Goal: Task Accomplishment & Management: Manage account settings

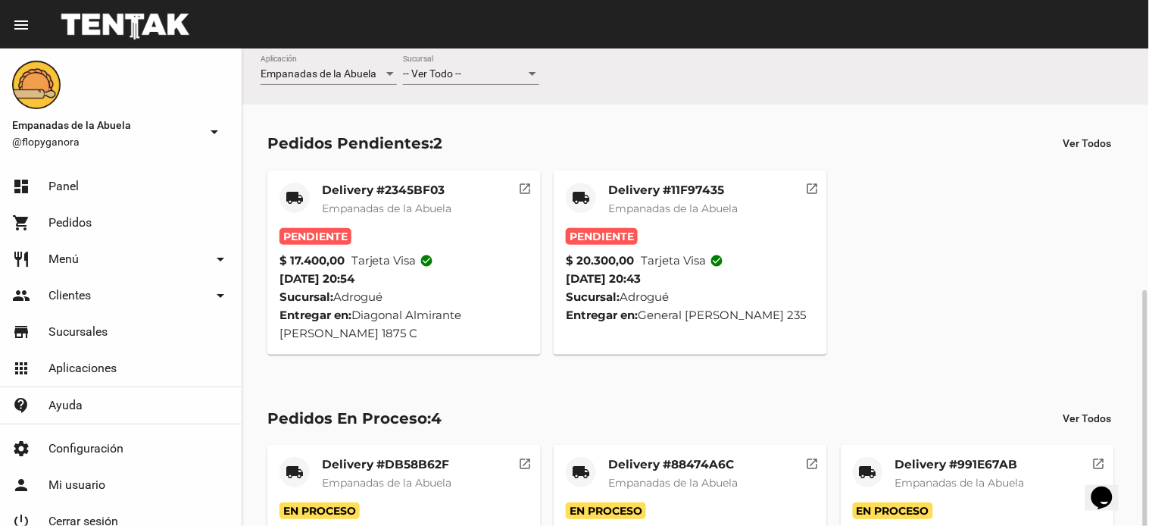
scroll to position [326, 0]
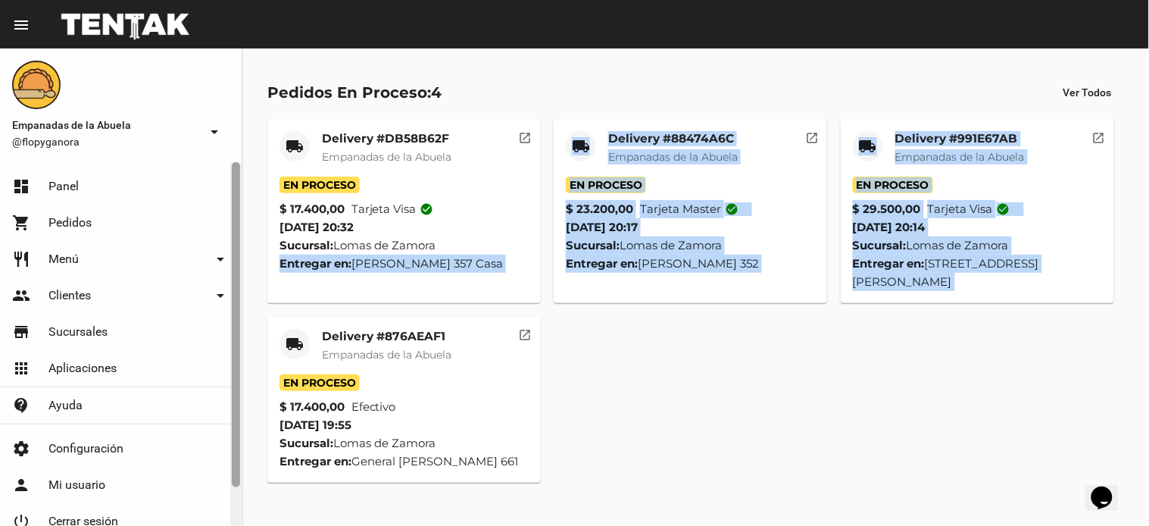
drag, startPoint x: 270, startPoint y: 321, endPoint x: 235, endPoint y: 229, distance: 98.8
click at [236, 233] on mat-sidenav-container "Empanadas de la Abuela @flopyganora arrow_drop_down dashboard Panel shopping_ca…" at bounding box center [574, 286] width 1149 height 477
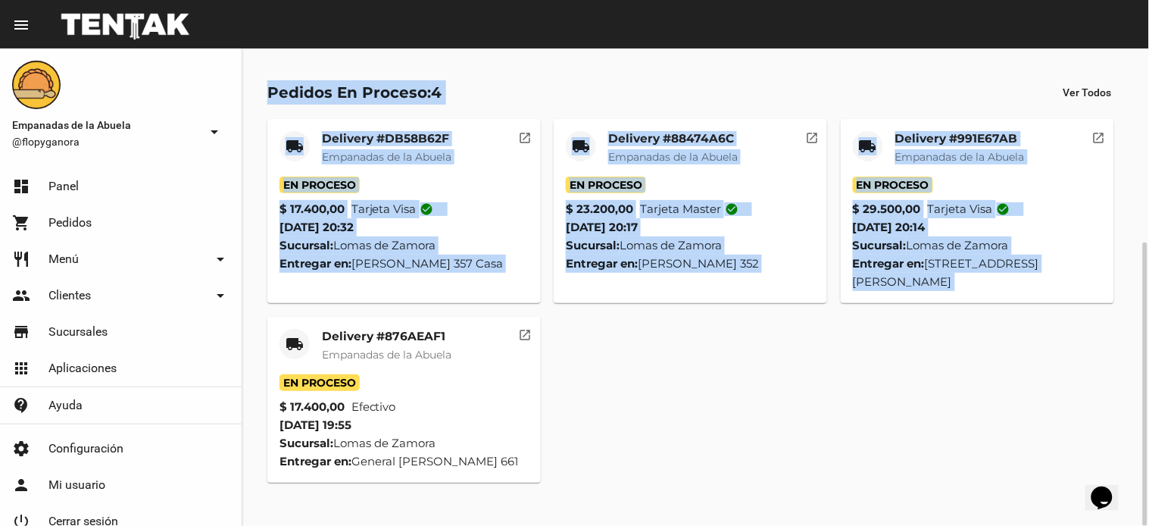
drag, startPoint x: 923, startPoint y: 500, endPoint x: 910, endPoint y: 498, distance: 13.1
click at [921, 489] on div "local_shipping Delivery #DB58B62F Empanadas de la Abuela En Proceso $ 17.400,00…" at bounding box center [696, 300] width 870 height 377
click at [904, 463] on div "local_shipping Delivery #DB58B62F Empanadas de la Abuela En Proceso $ 17.400,00…" at bounding box center [696, 300] width 870 height 377
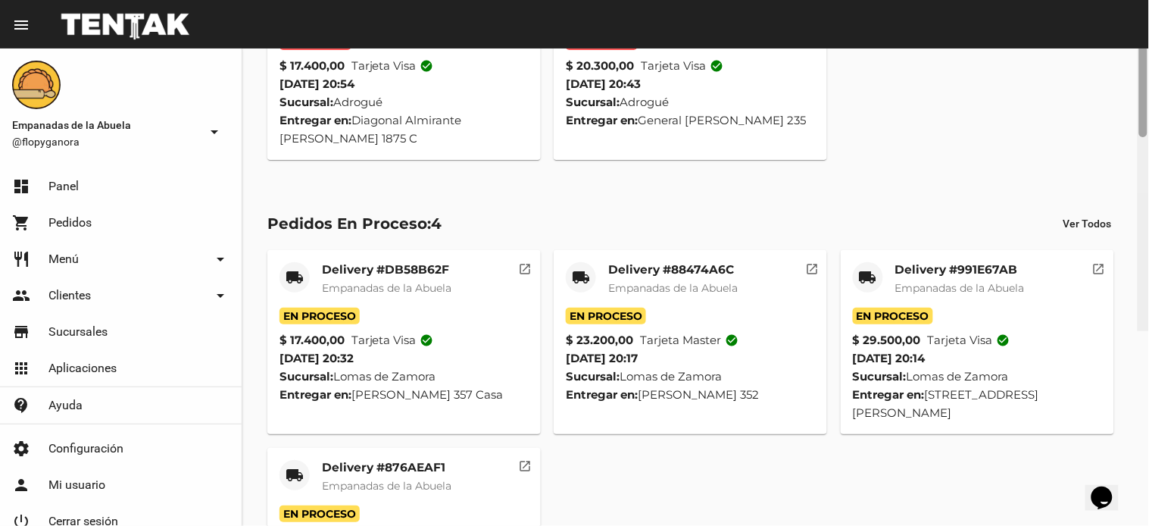
scroll to position [0, 0]
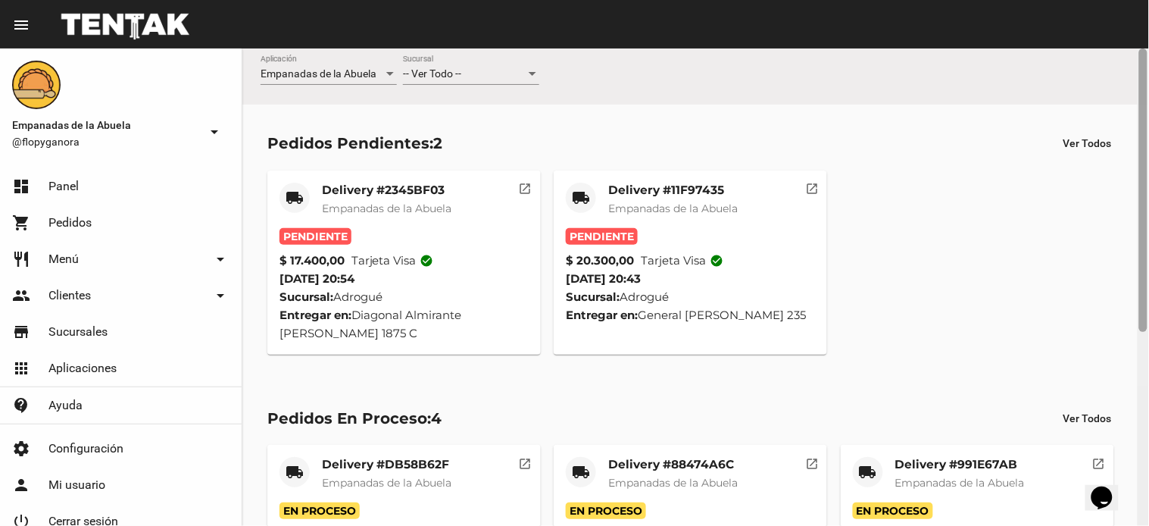
drag, startPoint x: 1142, startPoint y: 346, endPoint x: 1119, endPoint y: 72, distance: 275.2
click at [1148, 106] on div at bounding box center [1143, 286] width 11 height 477
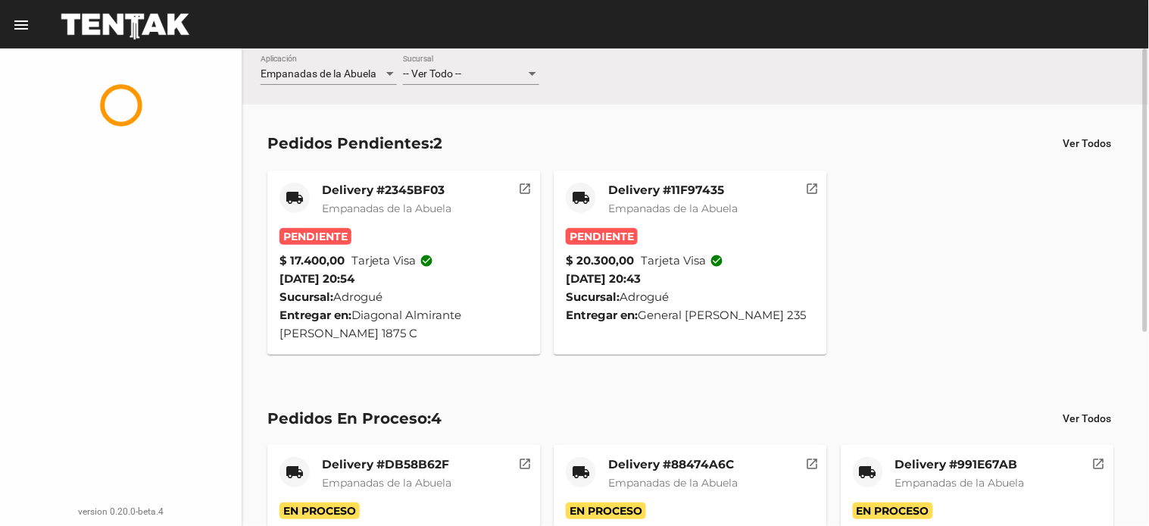
click at [477, 80] on div "-- Ver Todo -- Sucursal" at bounding box center [471, 70] width 136 height 30
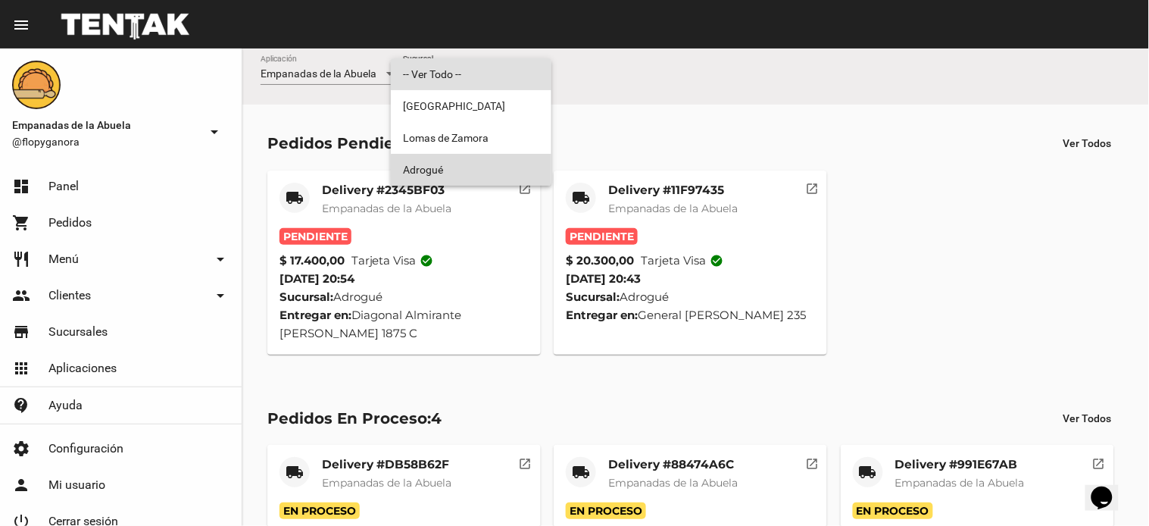
click at [476, 175] on span "Adrogué" at bounding box center [471, 170] width 136 height 32
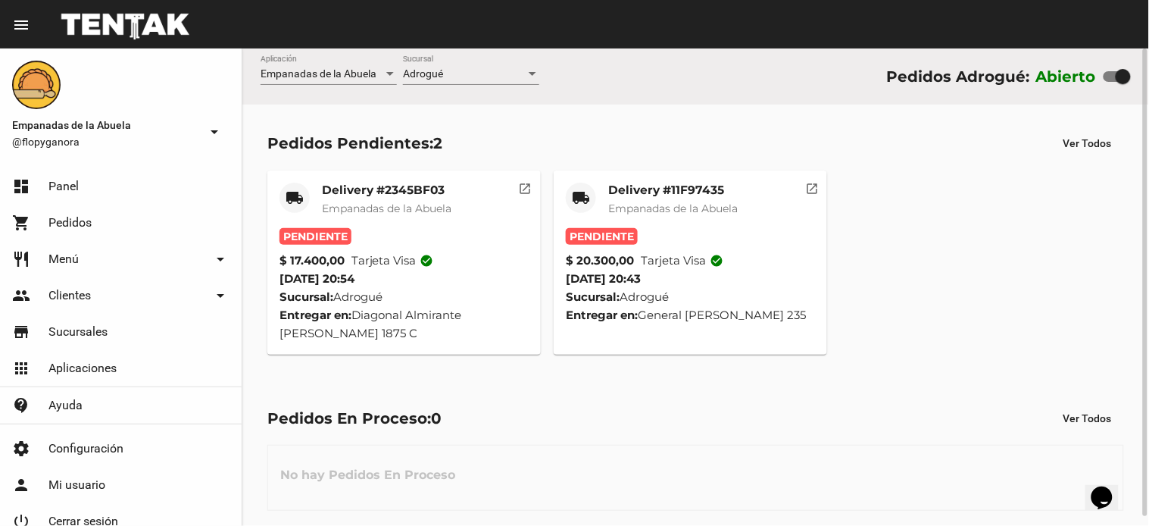
click at [382, 192] on mat-card-title "Delivery #2345BF03" at bounding box center [387, 190] width 130 height 15
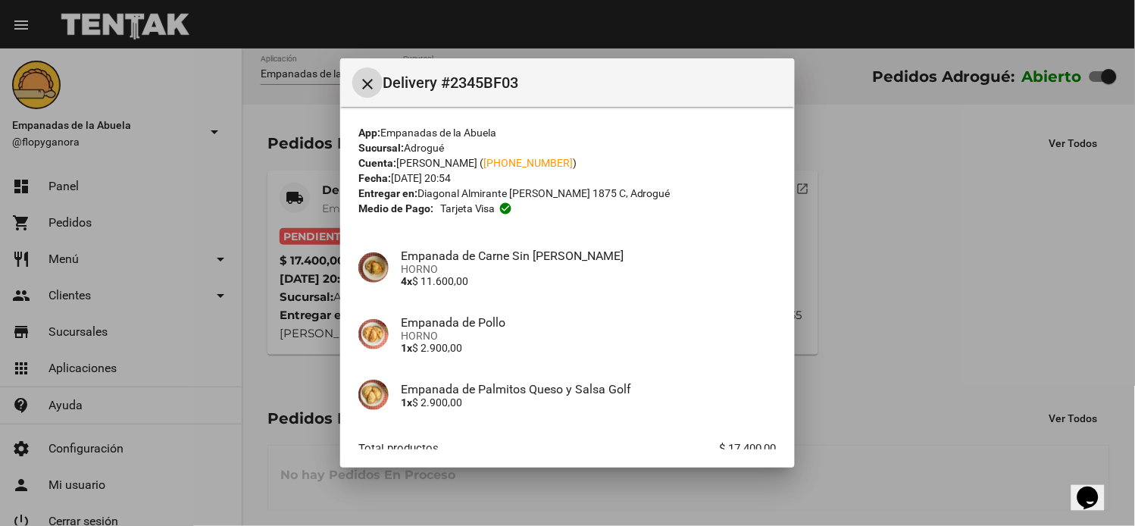
scroll to position [92, 0]
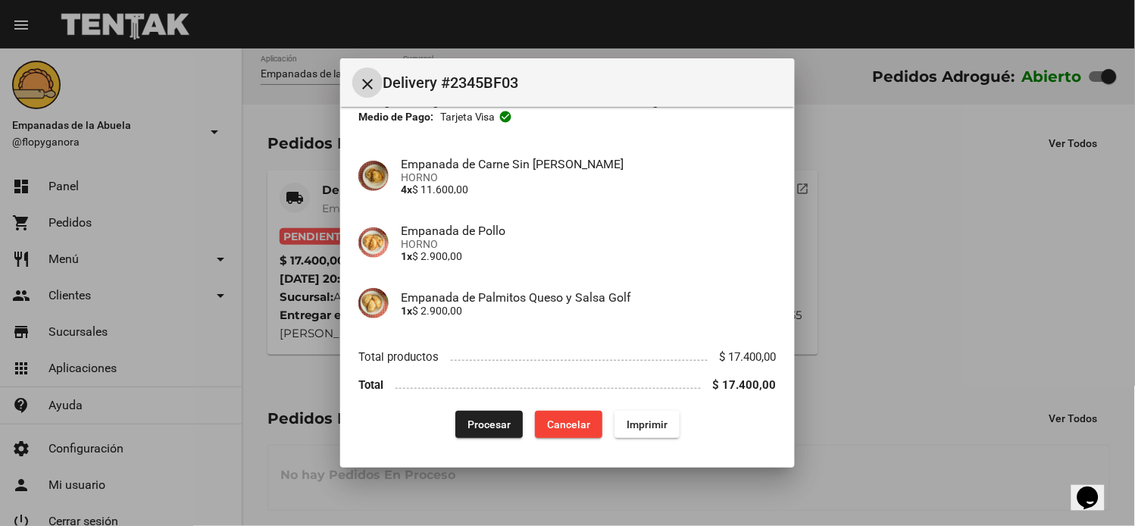
click at [631, 435] on button "Imprimir" at bounding box center [646, 424] width 65 height 27
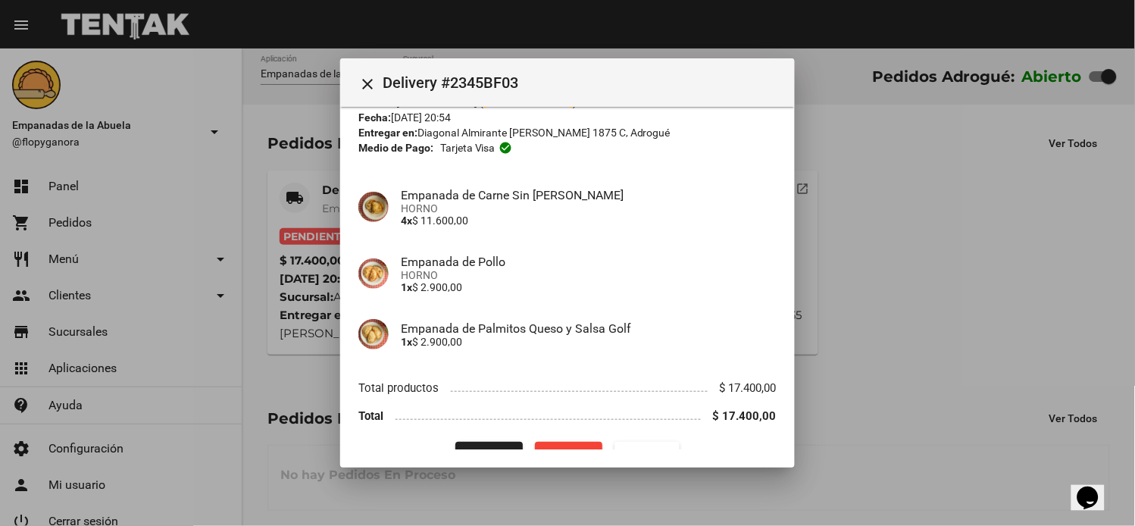
scroll to position [92, 0]
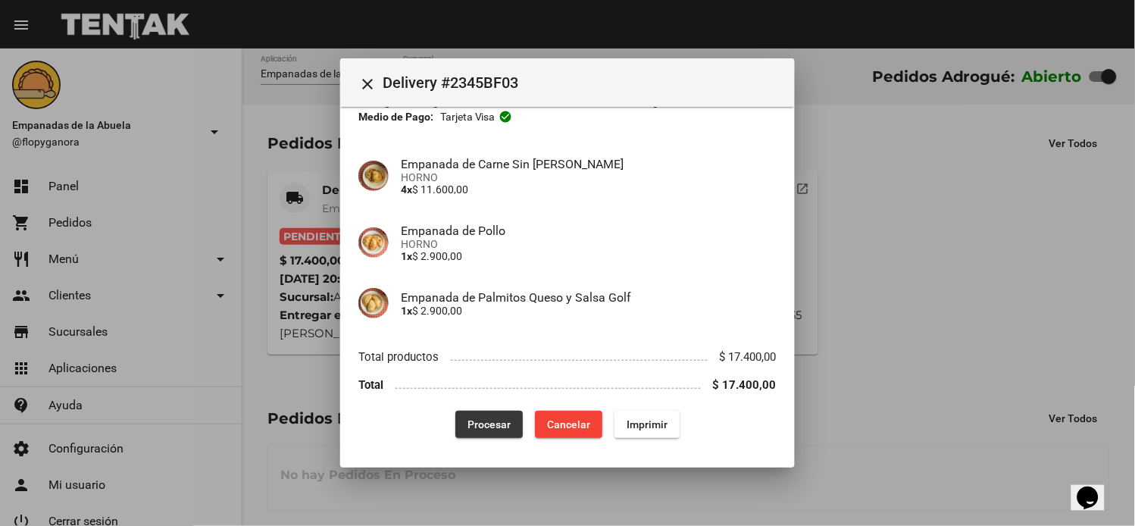
click at [495, 414] on button "Procesar" at bounding box center [488, 424] width 67 height 27
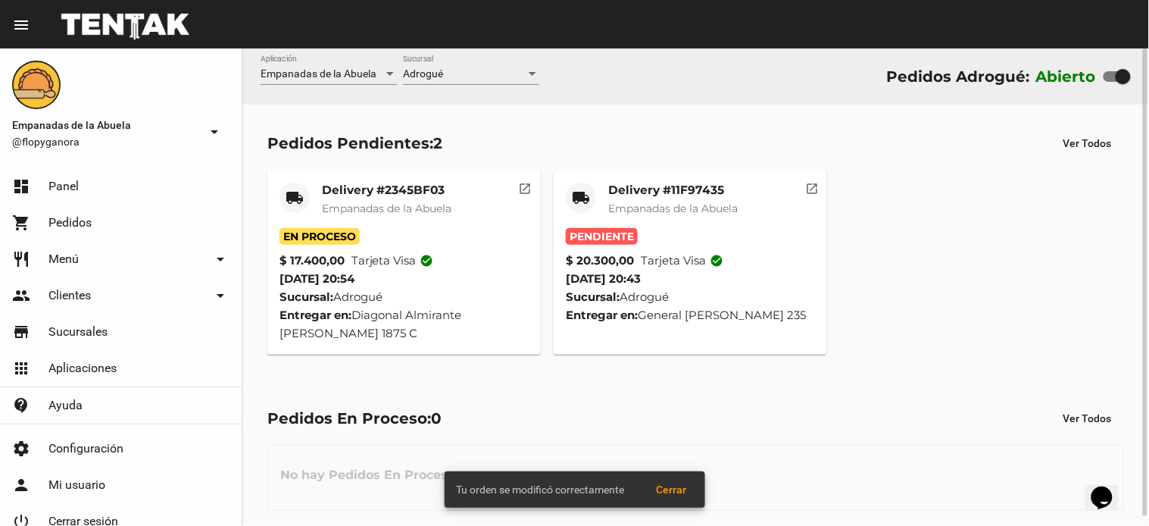
click at [711, 186] on mat-card-title "Delivery #11F97435" at bounding box center [673, 190] width 130 height 15
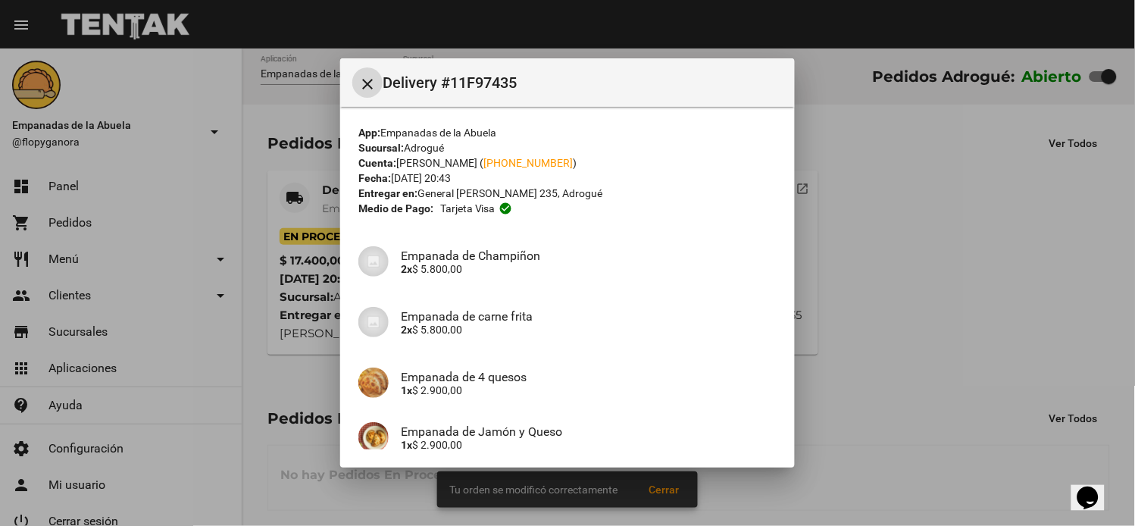
scroll to position [201, 0]
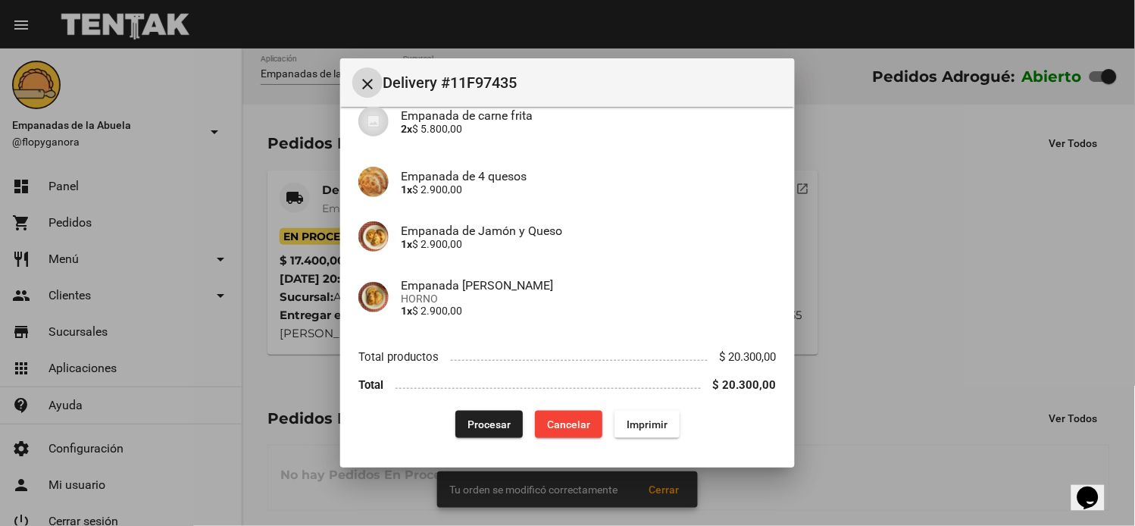
click at [637, 420] on span "Imprimir" at bounding box center [647, 424] width 41 height 12
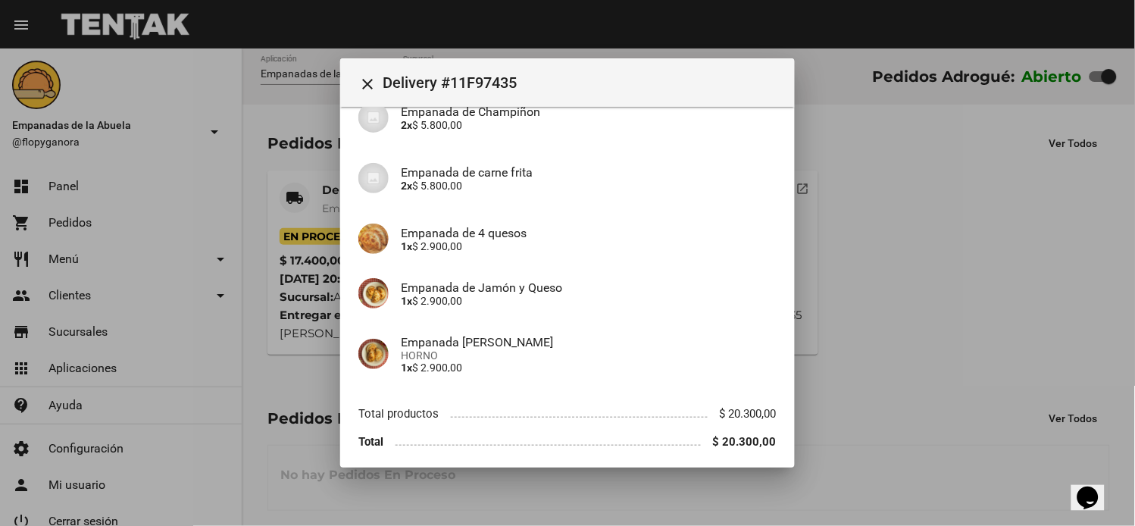
scroll to position [201, 0]
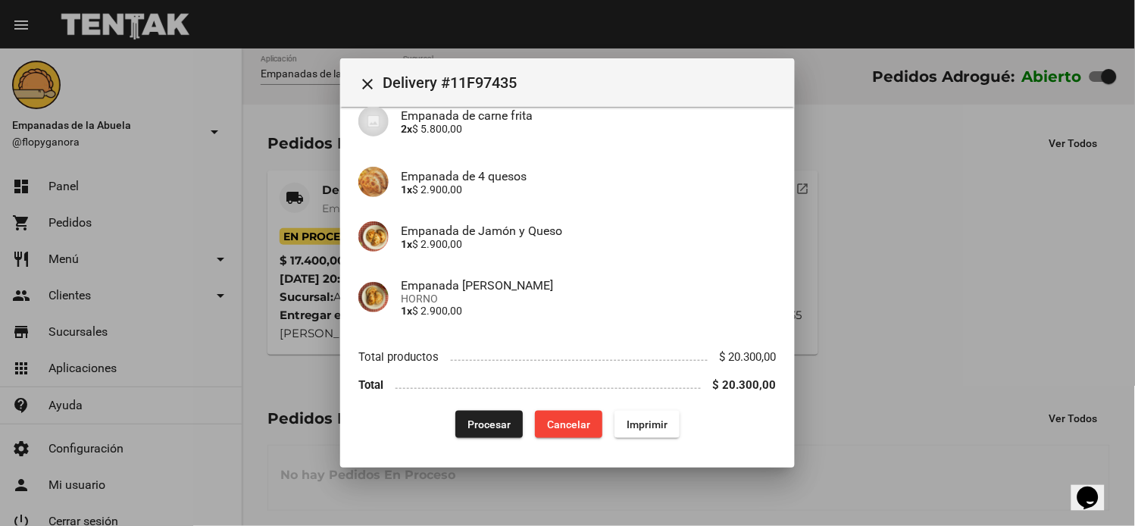
click at [491, 422] on span "Procesar" at bounding box center [488, 424] width 43 height 12
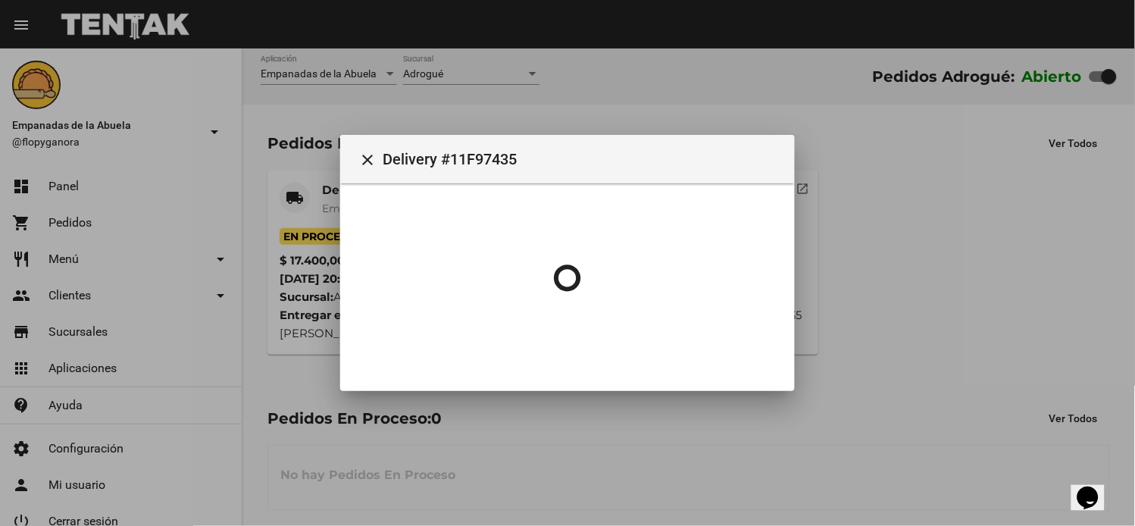
scroll to position [0, 0]
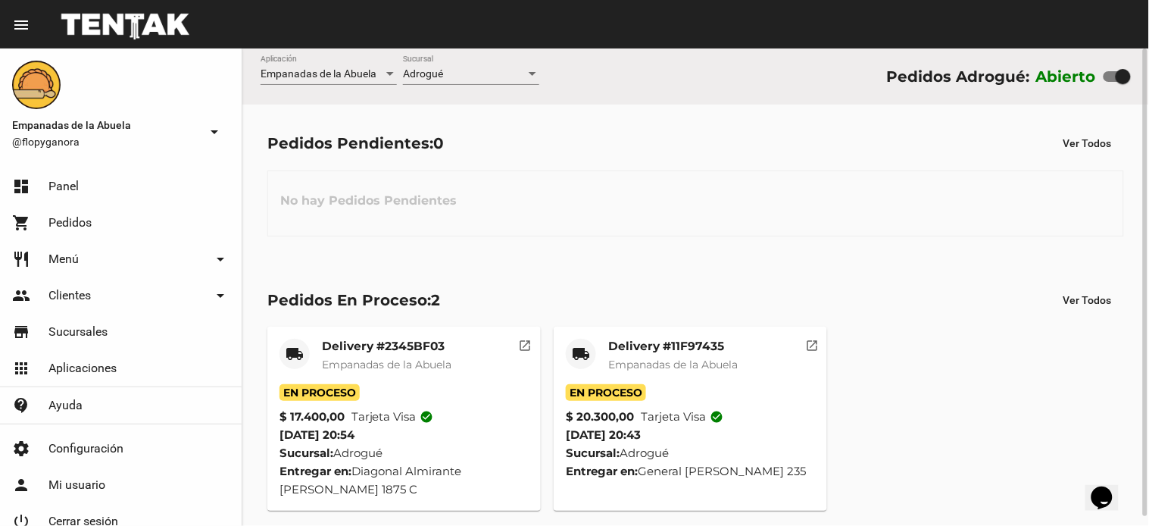
click at [382, 352] on mat-card-title "Delivery #2345BF03" at bounding box center [387, 346] width 130 height 15
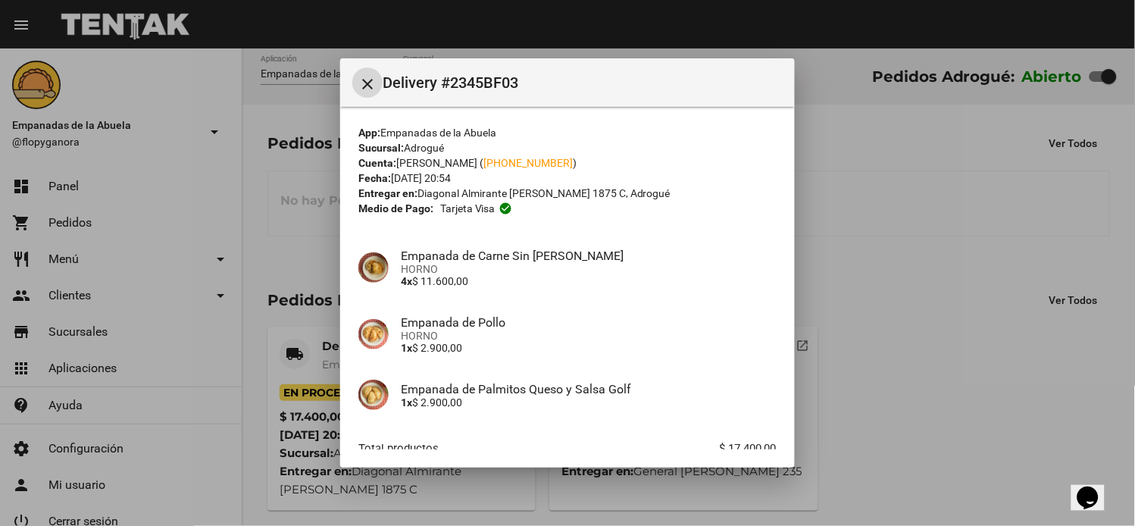
scroll to position [92, 0]
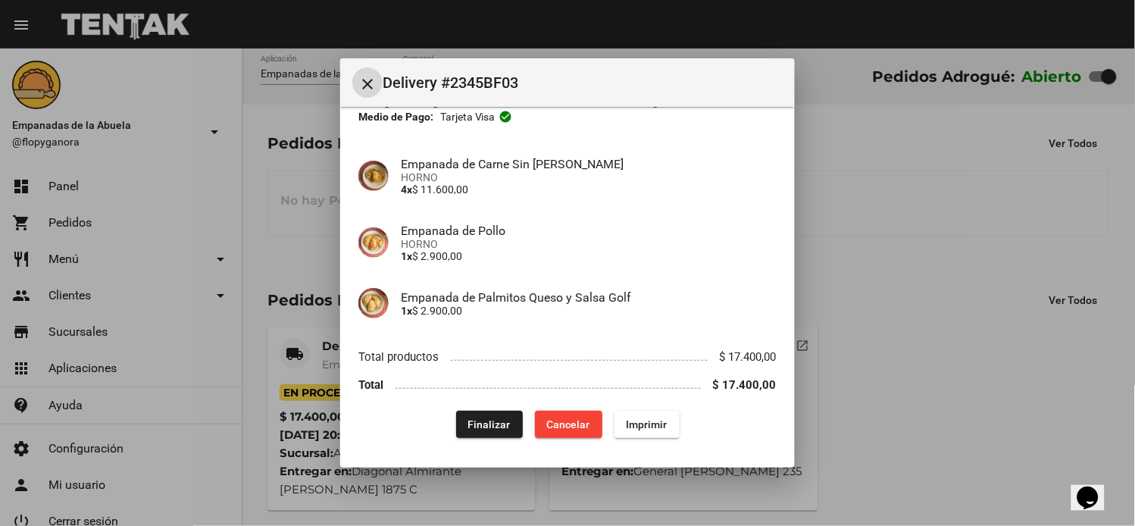
click at [639, 426] on span "Imprimir" at bounding box center [647, 424] width 41 height 12
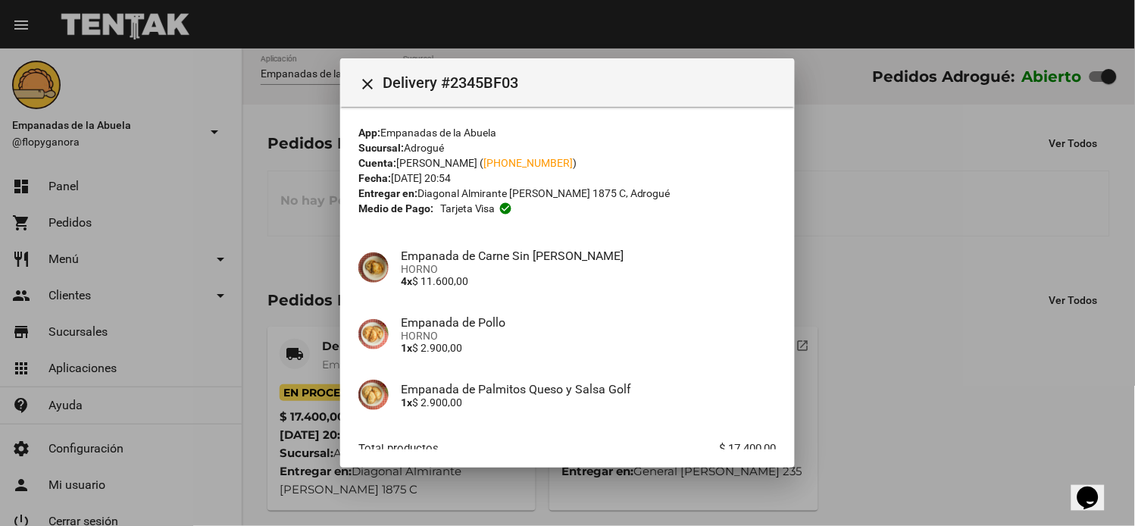
click at [362, 82] on mat-icon "close" at bounding box center [367, 84] width 18 height 18
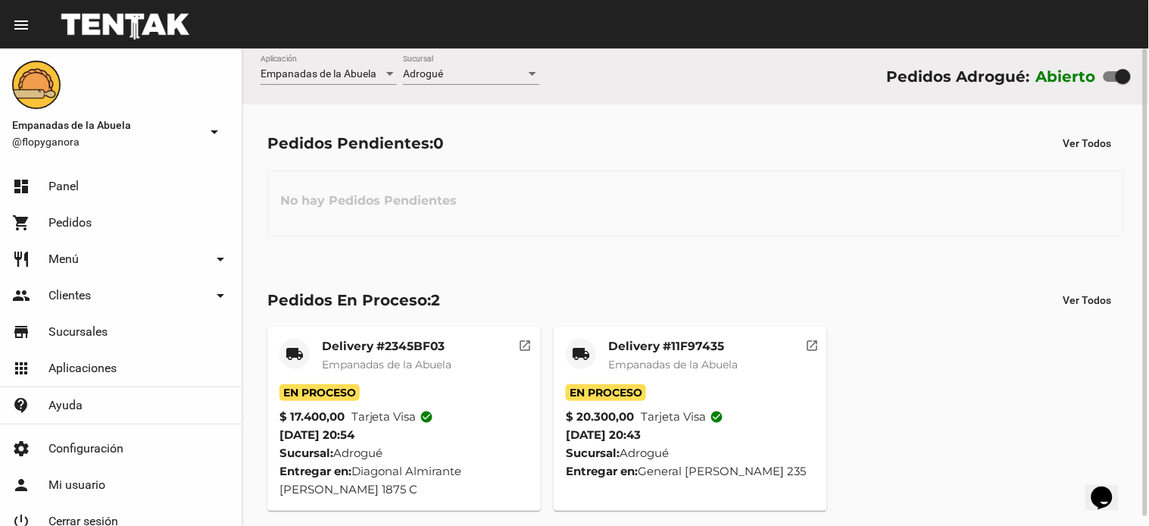
click at [700, 347] on mat-card-title "Delivery #11F97435" at bounding box center [673, 346] width 130 height 15
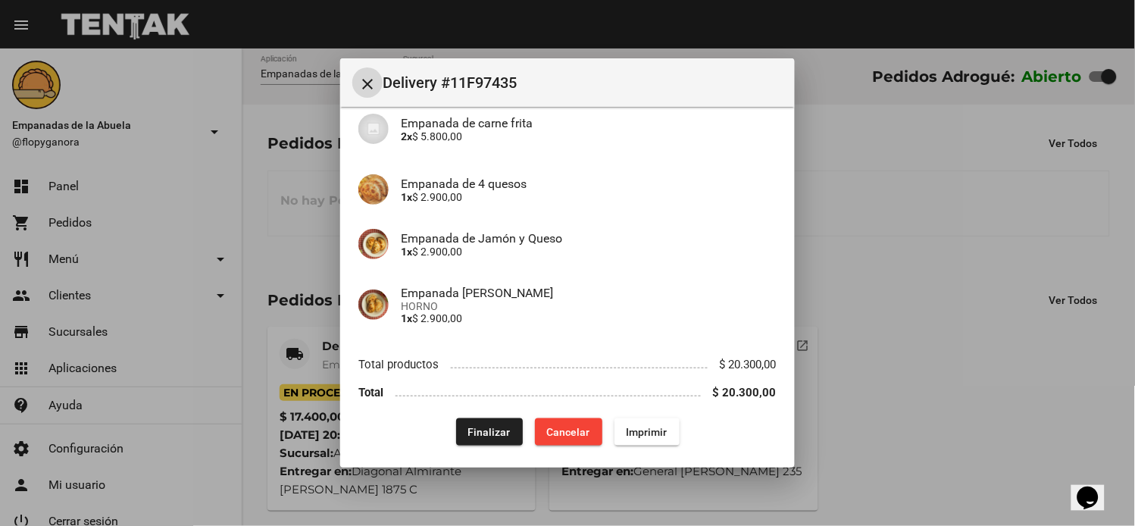
scroll to position [201, 0]
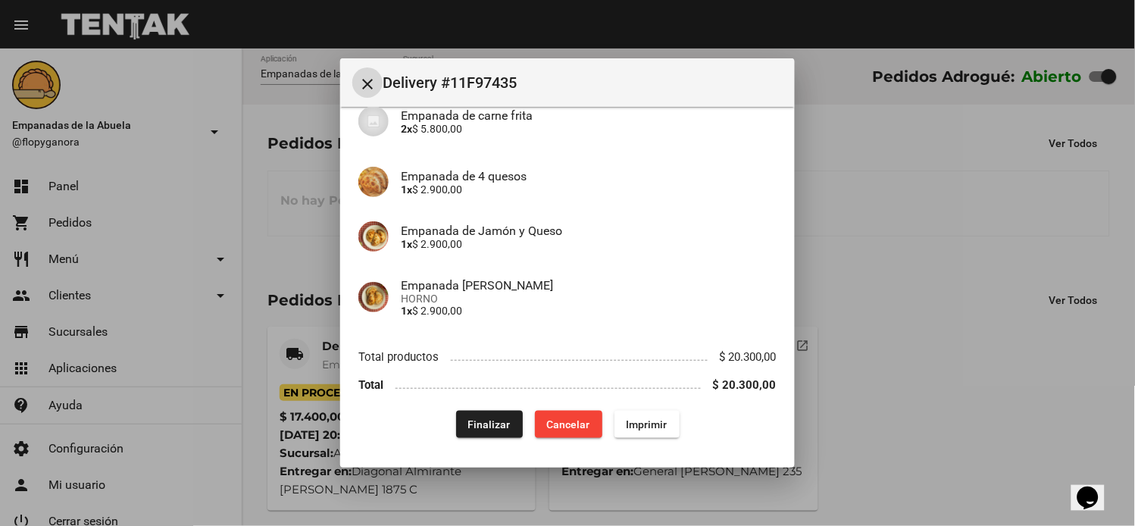
click at [639, 418] on span "Imprimir" at bounding box center [647, 424] width 41 height 12
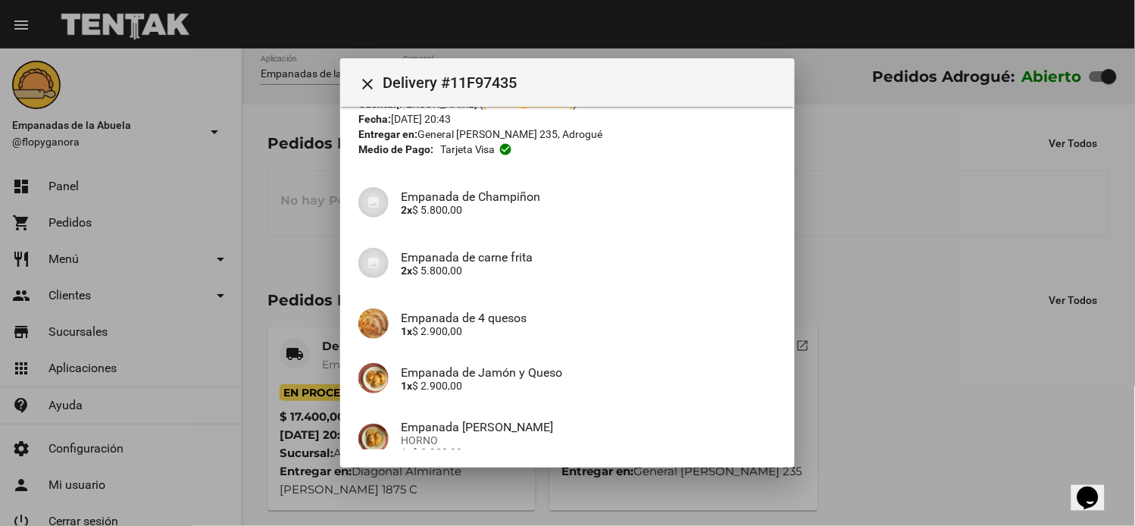
click at [364, 81] on mat-icon "close" at bounding box center [367, 84] width 18 height 18
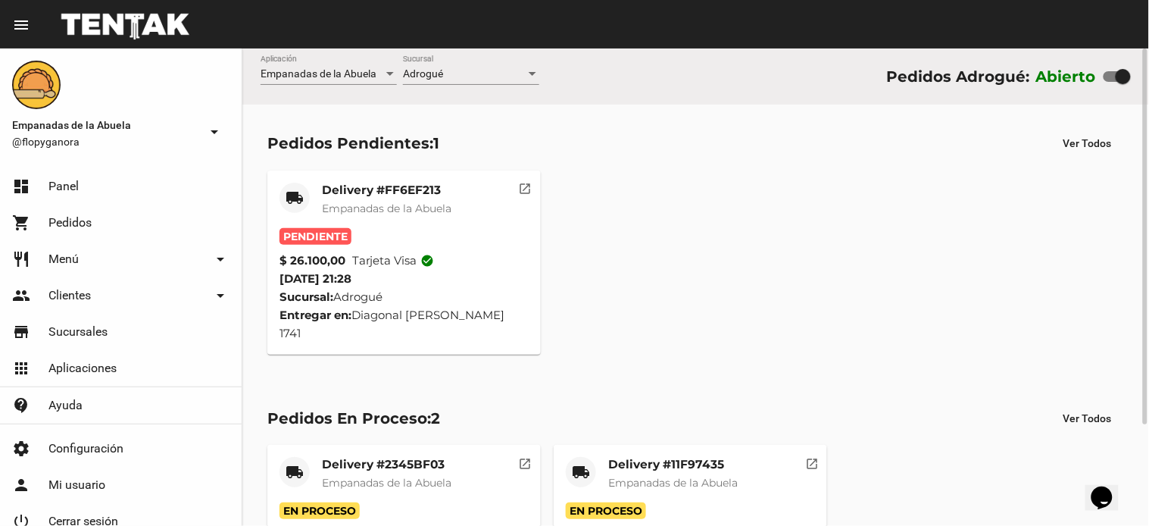
click at [405, 206] on span "Empanadas de la Abuela" at bounding box center [387, 209] width 130 height 14
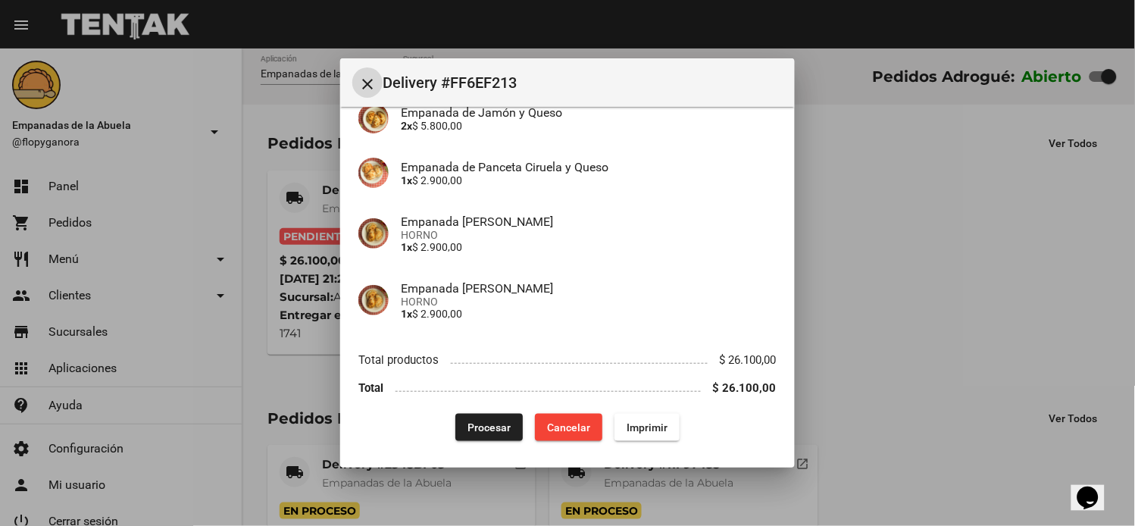
scroll to position [255, 0]
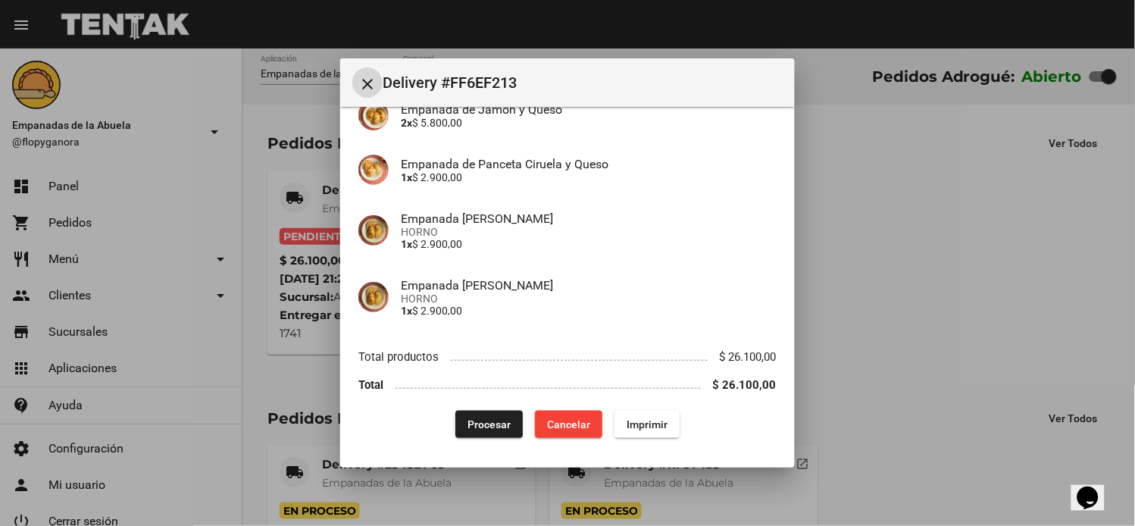
click at [649, 424] on span "Imprimir" at bounding box center [647, 424] width 41 height 12
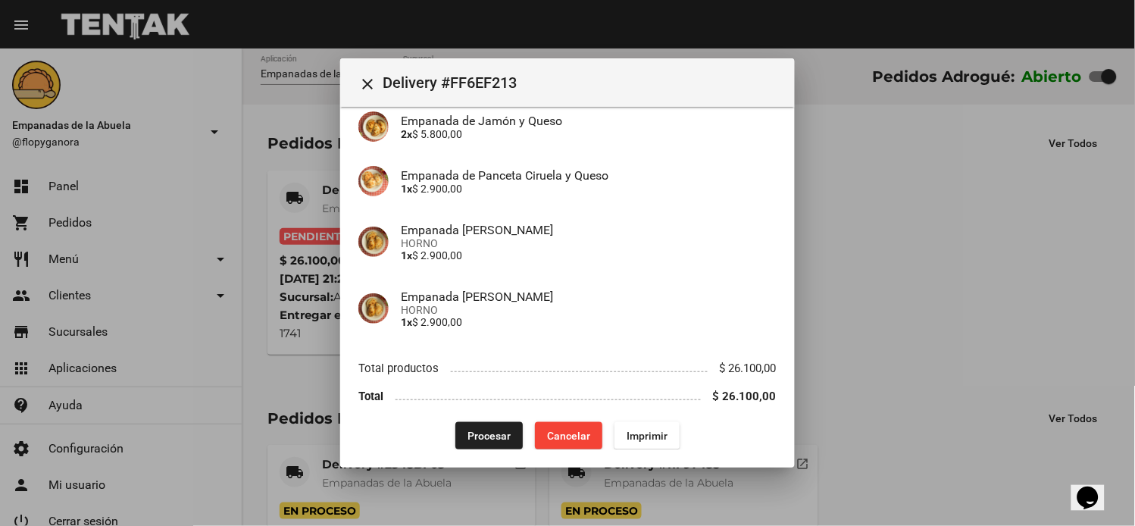
scroll to position [255, 0]
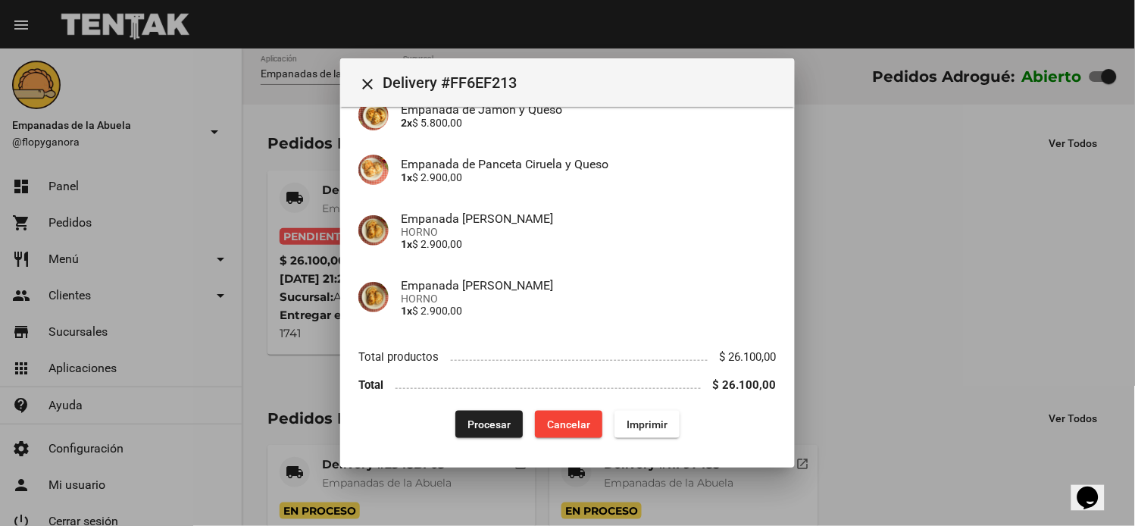
click at [482, 427] on span "Procesar" at bounding box center [488, 424] width 43 height 12
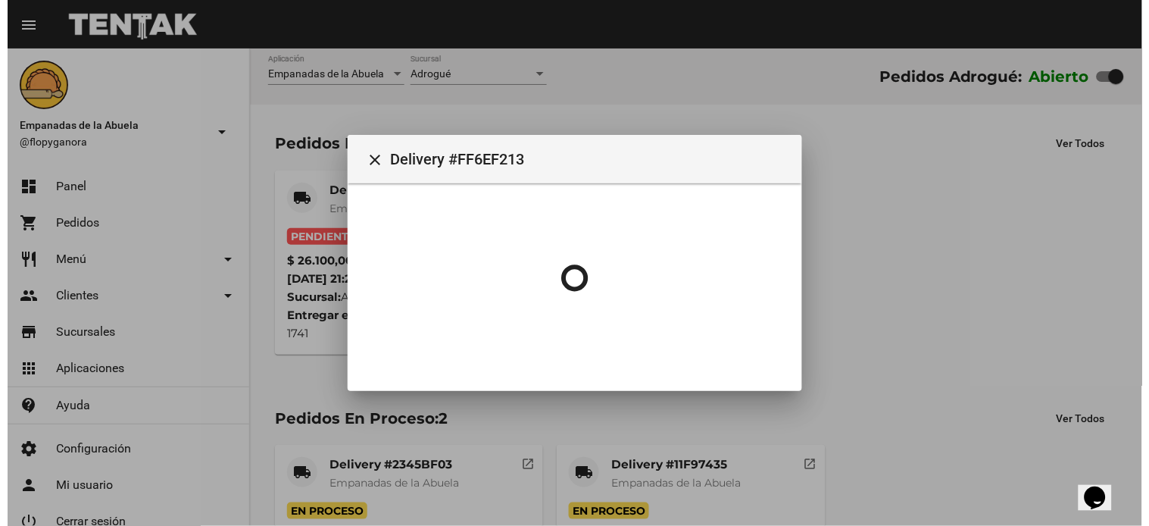
scroll to position [0, 0]
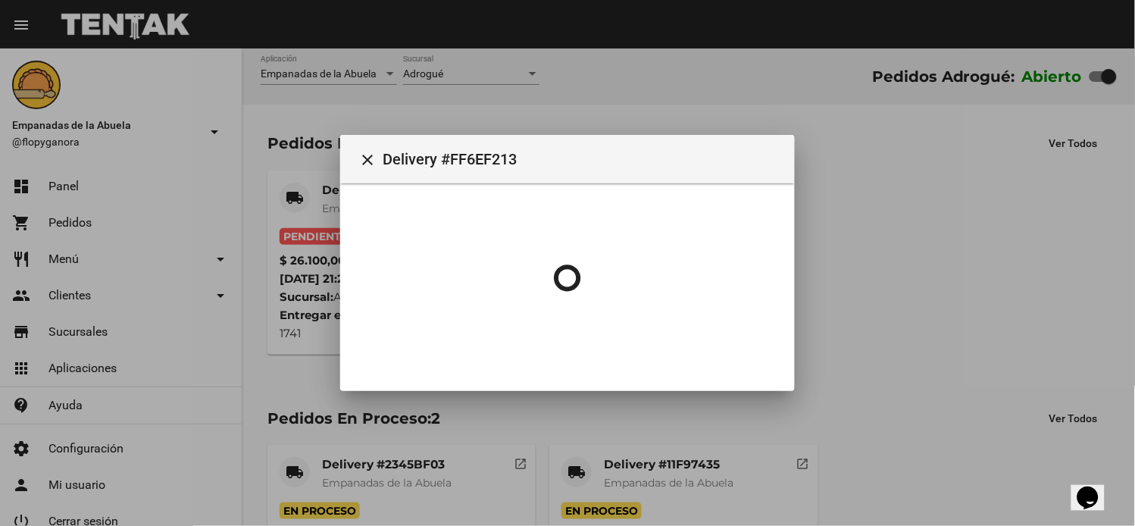
click at [998, 210] on div at bounding box center [567, 263] width 1135 height 526
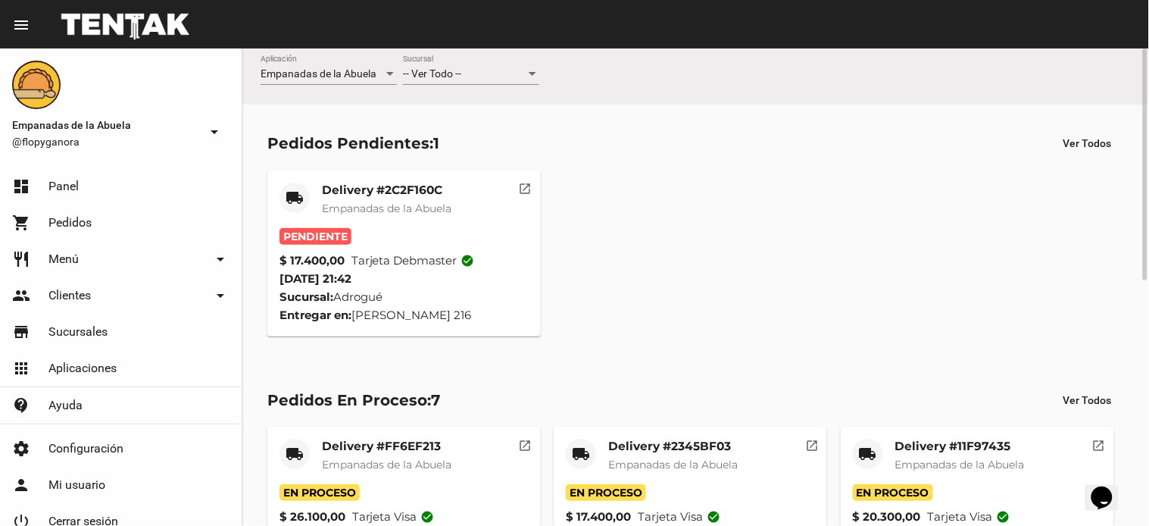
click at [420, 224] on div "Delivery #2C2F160C Empanadas de la Abuela" at bounding box center [387, 205] width 130 height 45
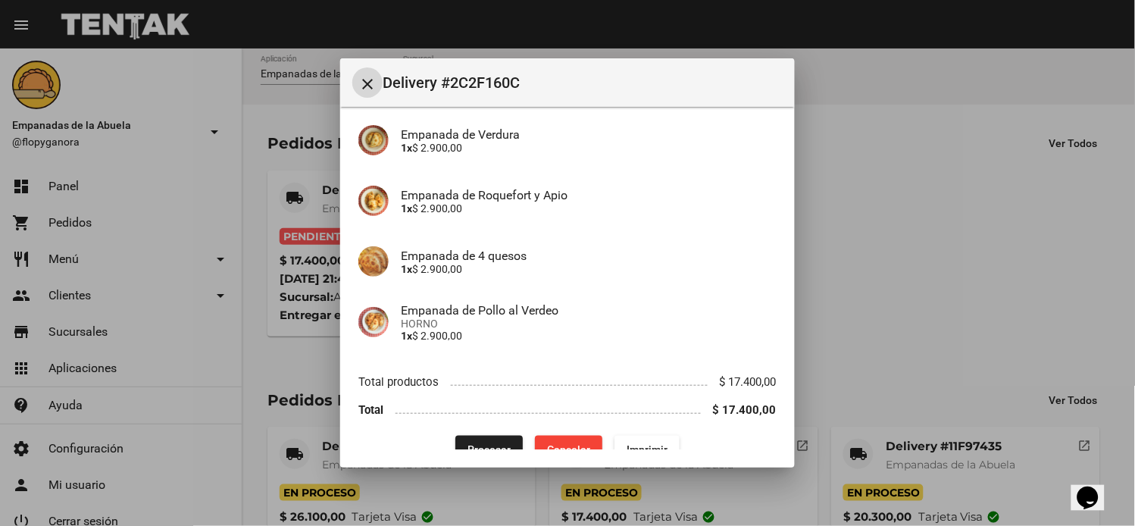
scroll to position [255, 0]
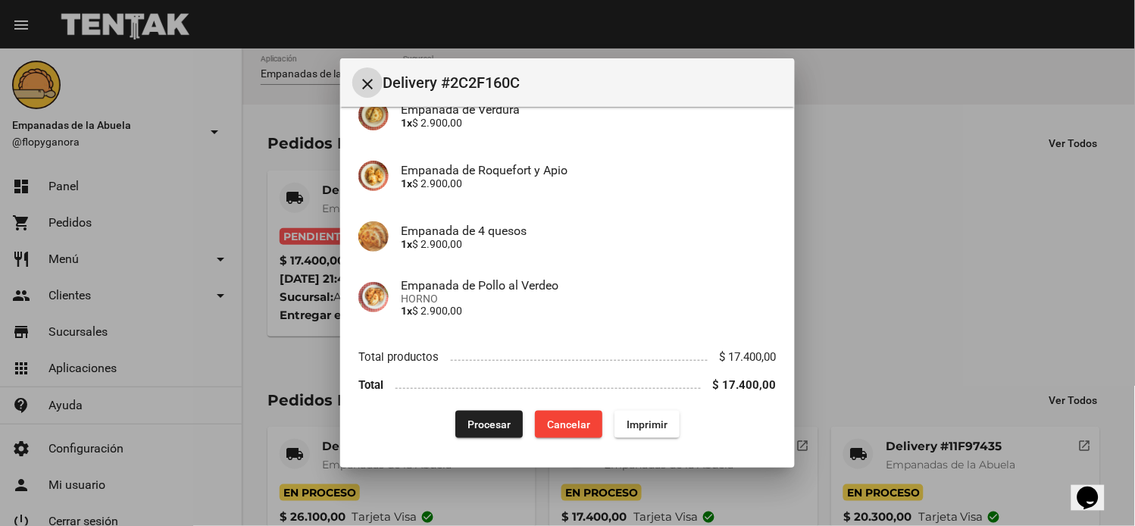
click at [644, 411] on button "Imprimir" at bounding box center [646, 424] width 65 height 27
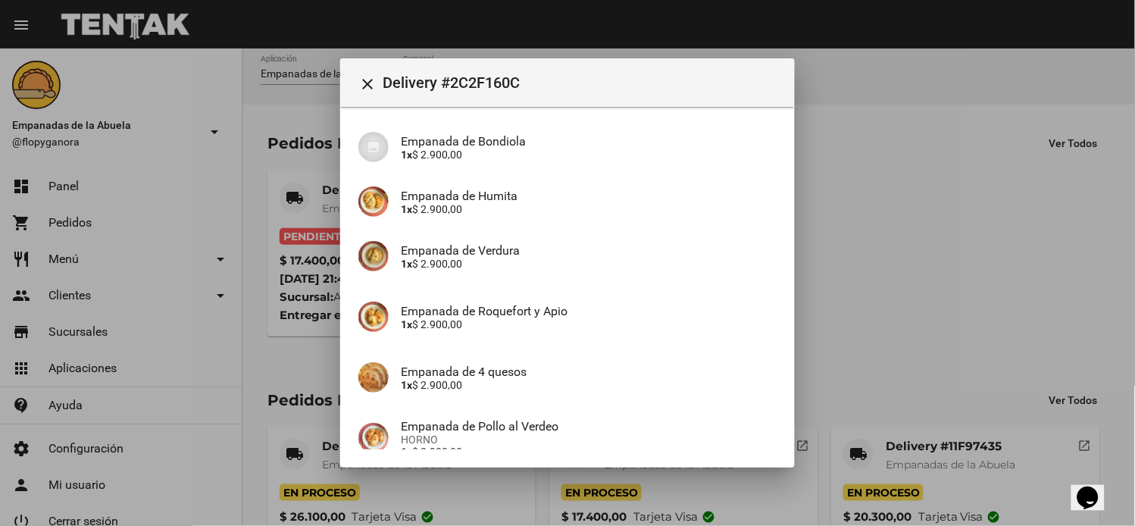
scroll to position [255, 0]
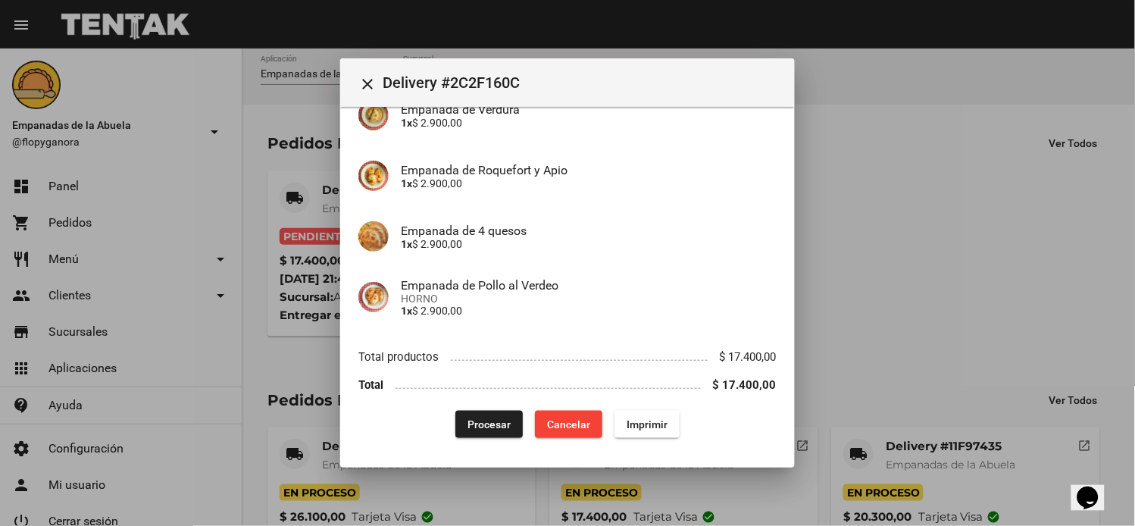
click at [502, 418] on span "Procesar" at bounding box center [488, 424] width 43 height 12
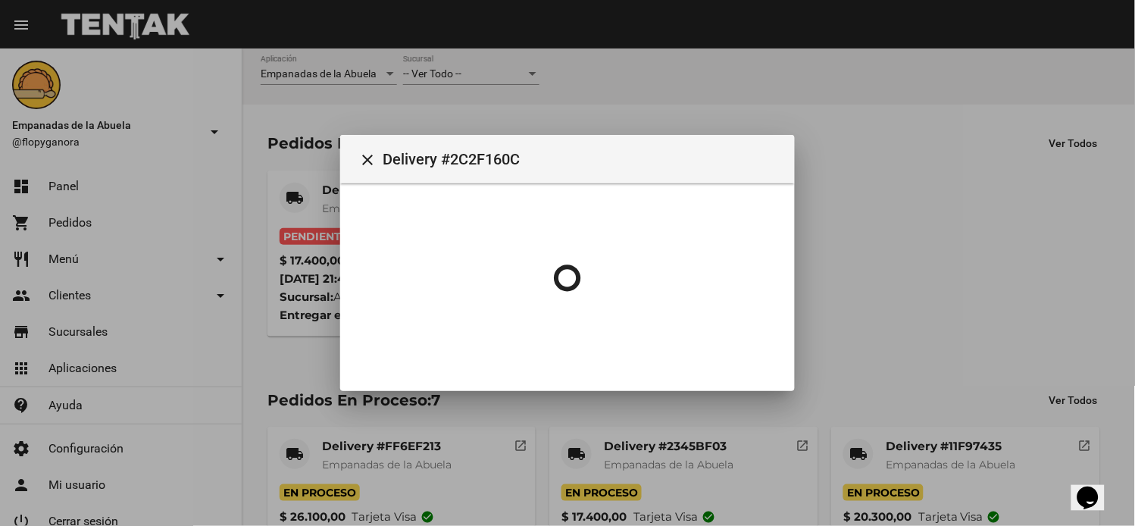
scroll to position [0, 0]
click at [945, 292] on div at bounding box center [567, 263] width 1135 height 526
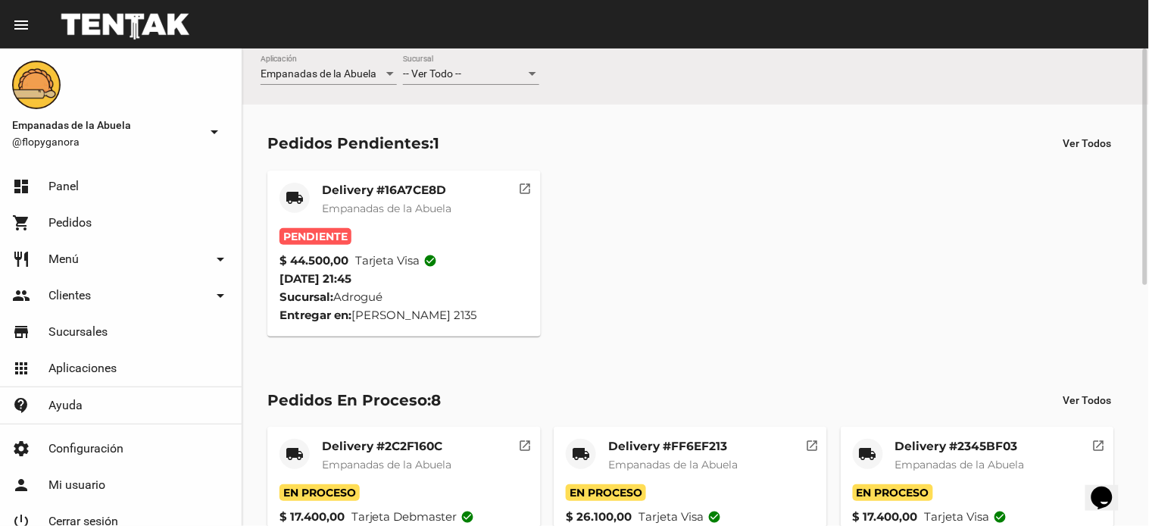
click at [411, 176] on mat-card "local_shipping Delivery #16A7CE8D Empanadas de la Abuela Pendiente $ 44.500,00 …" at bounding box center [403, 253] width 273 height 166
click at [411, 189] on mat-card-title "Delivery #16A7CE8D" at bounding box center [387, 190] width 130 height 15
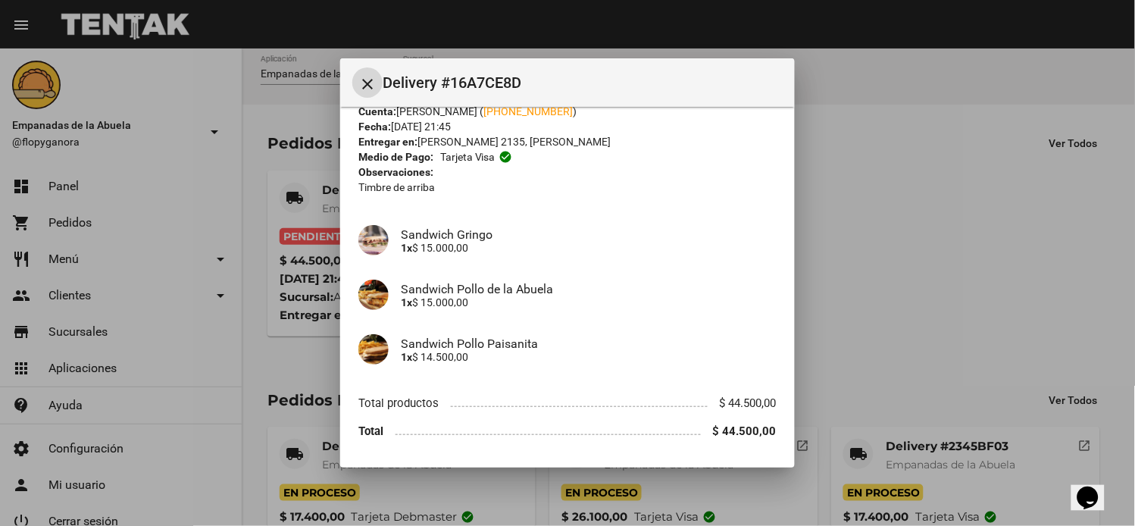
scroll to position [98, 0]
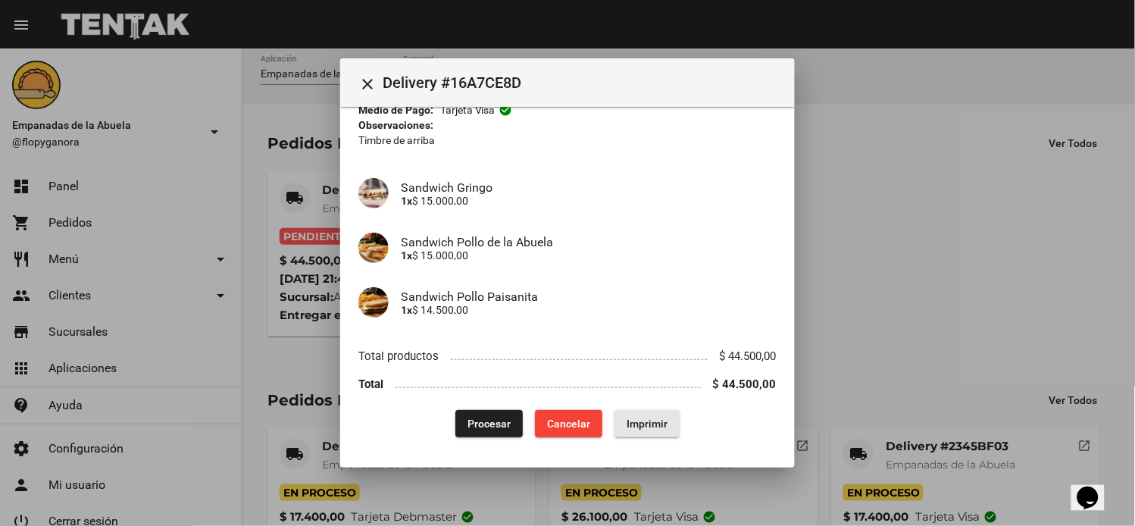
click at [627, 427] on span "Imprimir" at bounding box center [647, 423] width 41 height 12
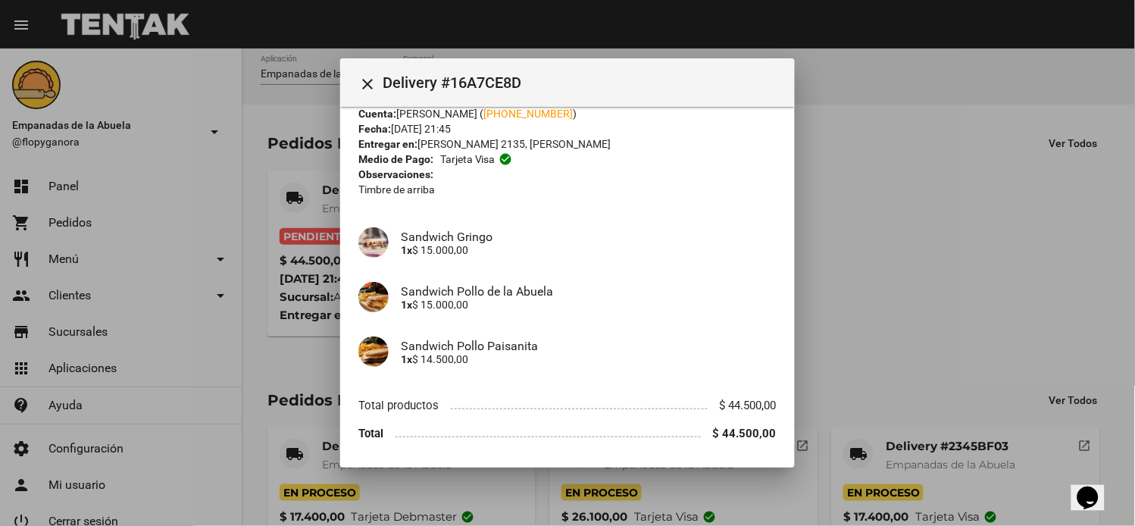
scroll to position [98, 0]
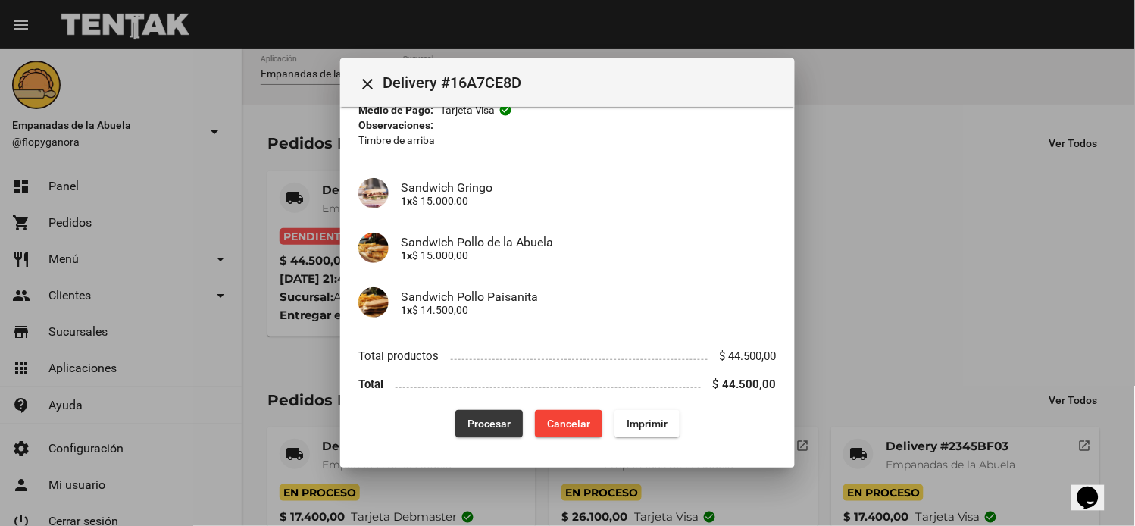
click at [470, 432] on button "Procesar" at bounding box center [488, 423] width 67 height 27
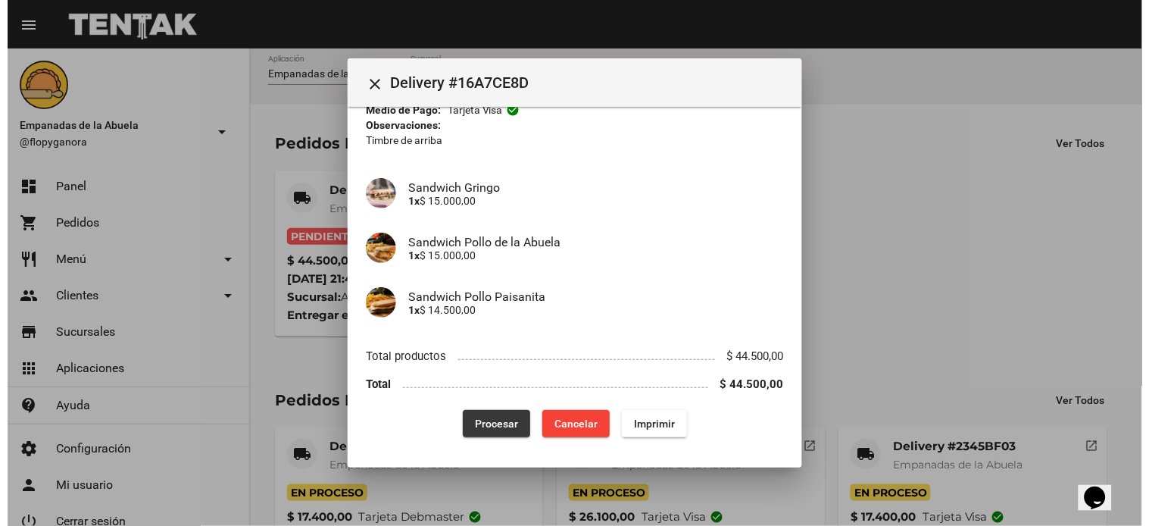
scroll to position [0, 0]
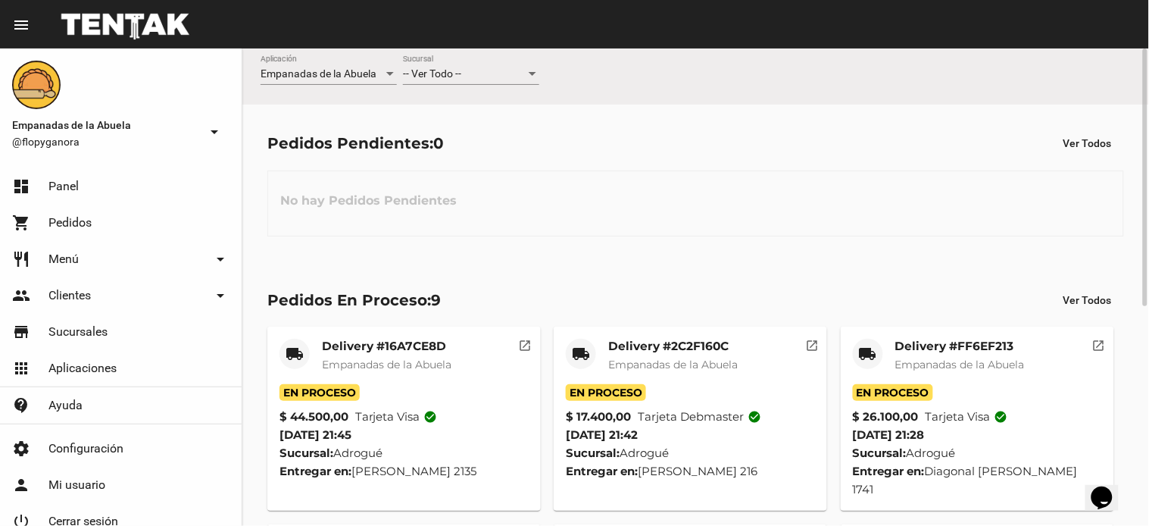
click at [566, 256] on div "Pedidos Pendientes: 0 Ver Todos No hay Pedidos Pendientes" at bounding box center [695, 183] width 907 height 156
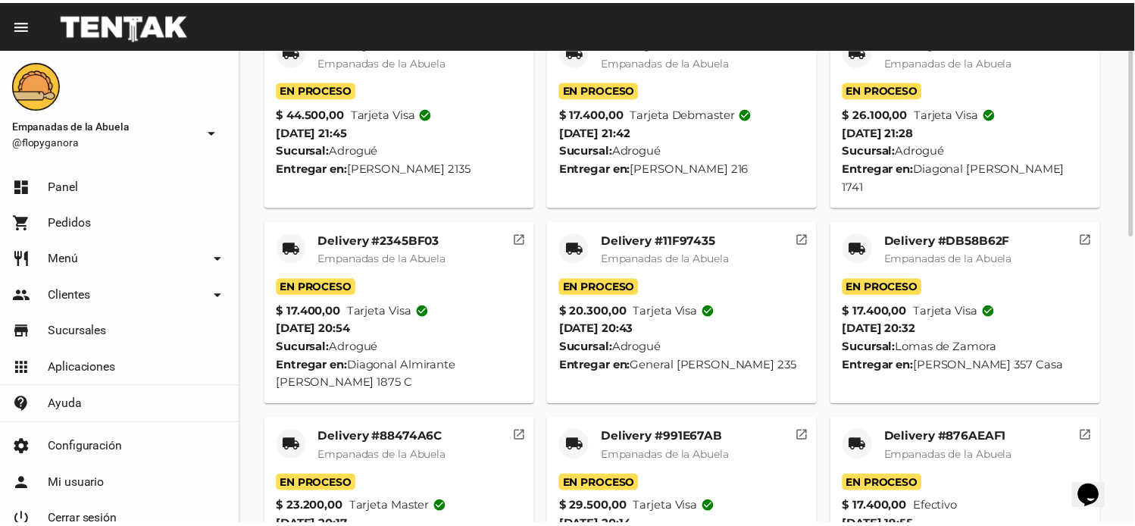
scroll to position [152, 0]
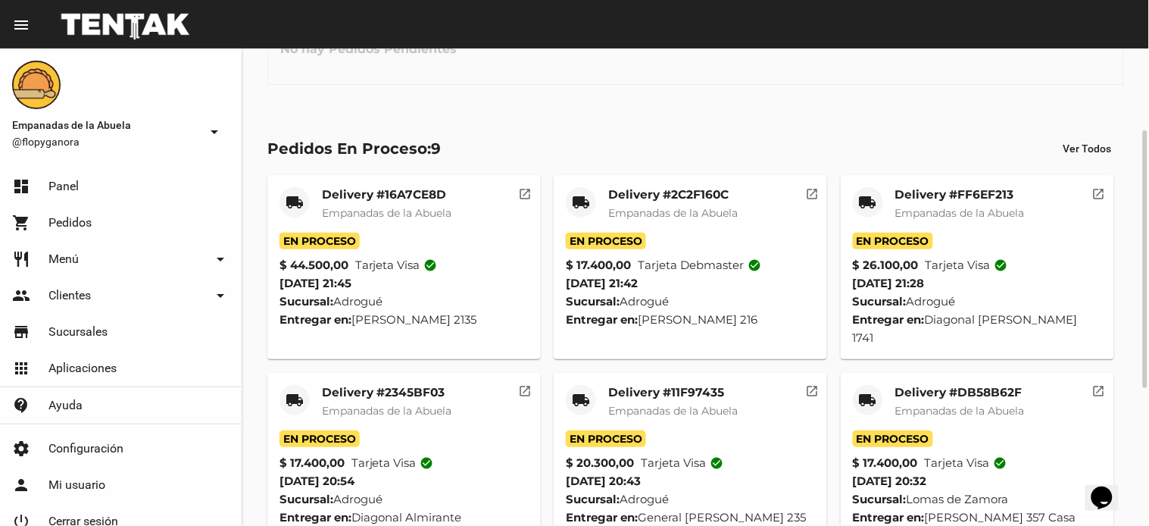
click at [400, 193] on mat-card-title "Delivery #16A7CE8D" at bounding box center [387, 194] width 130 height 15
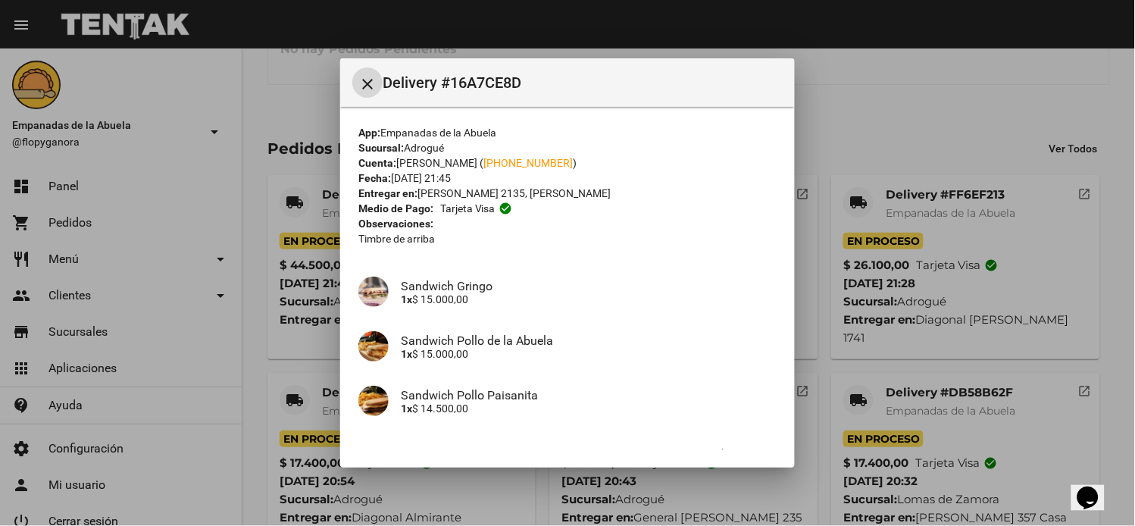
scroll to position [98, 0]
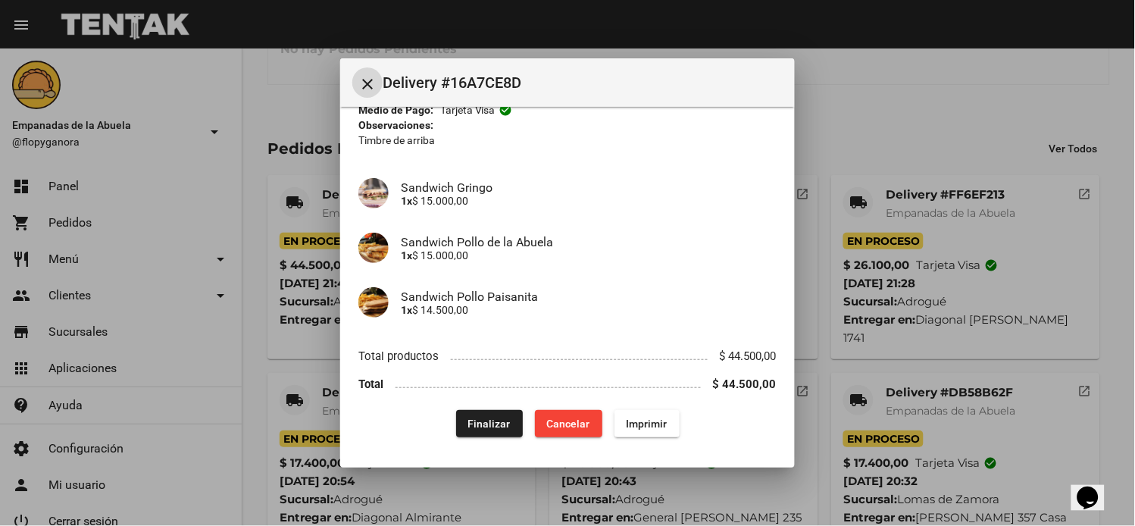
click at [480, 420] on span "Finalizar" at bounding box center [489, 423] width 42 height 12
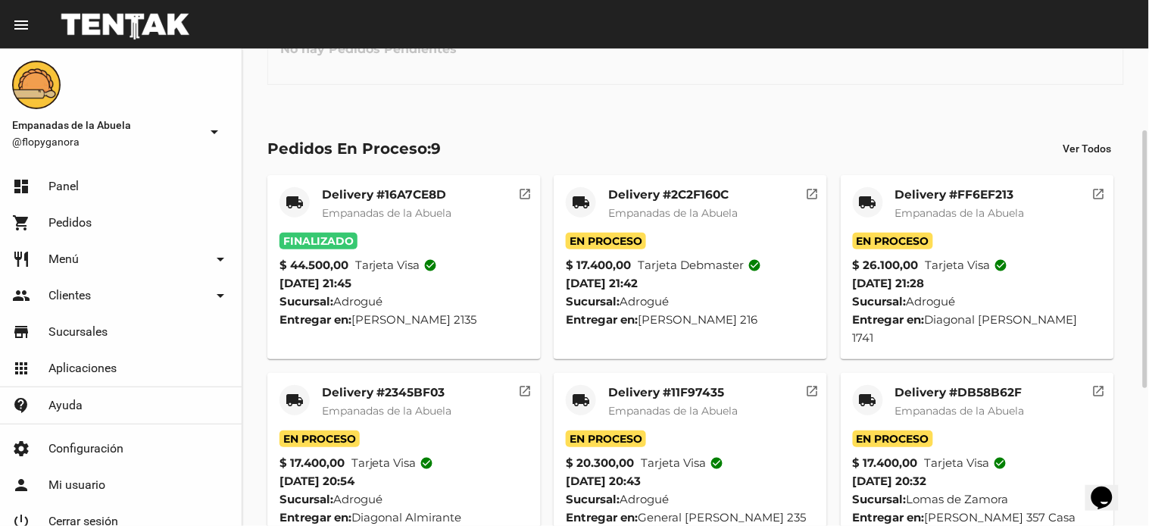
click at [668, 195] on mat-card-title "Delivery #2C2F160C" at bounding box center [673, 194] width 130 height 15
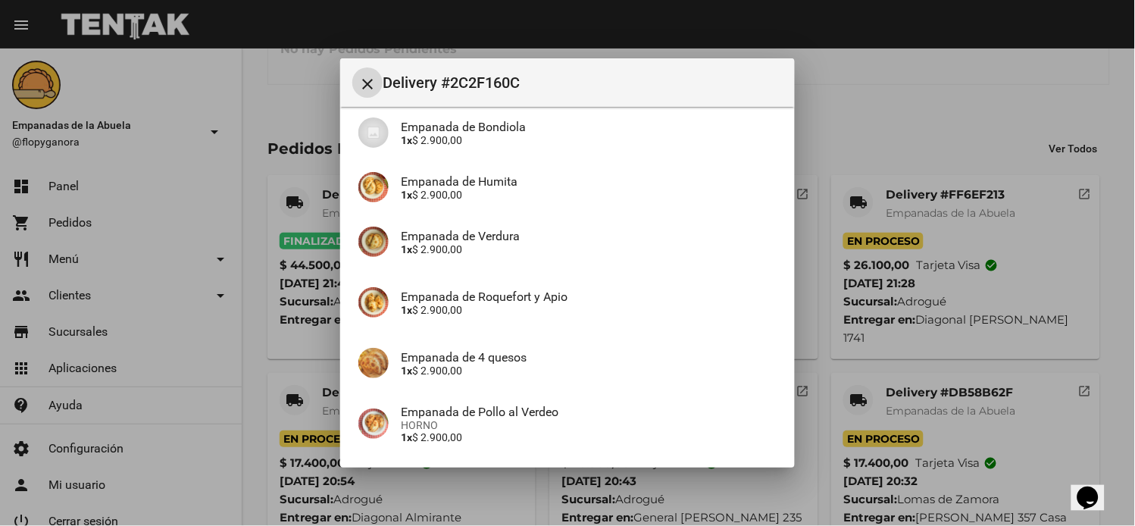
scroll to position [255, 0]
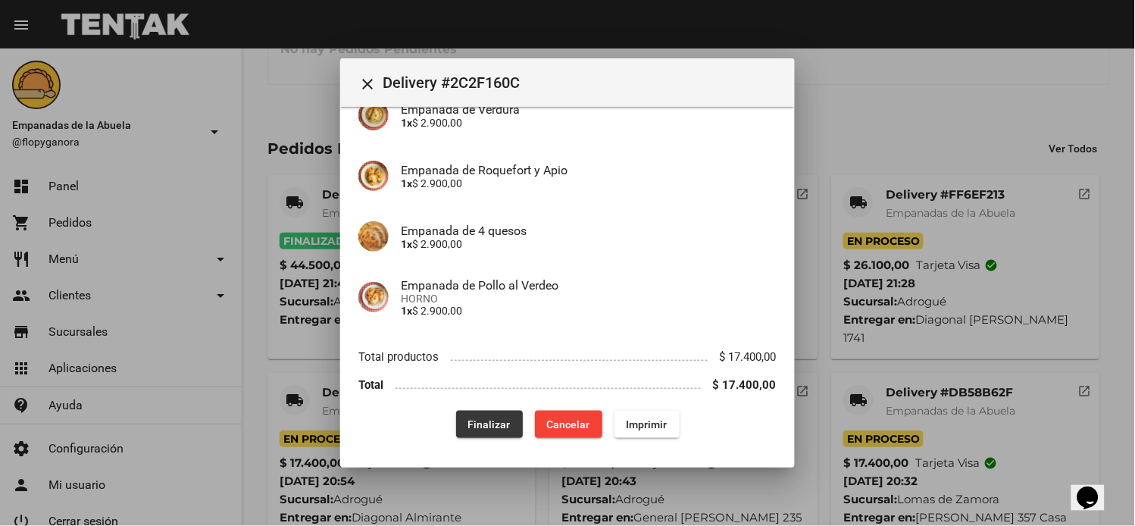
click at [486, 423] on span "Finalizar" at bounding box center [489, 424] width 42 height 12
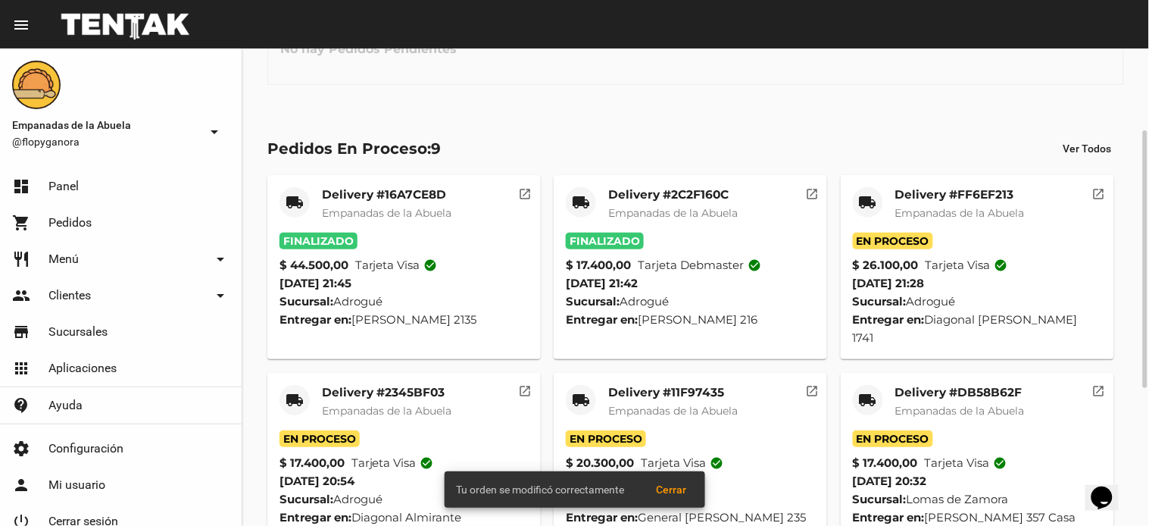
click at [989, 187] on mat-card-title "Delivery #FF6EF213" at bounding box center [960, 194] width 130 height 15
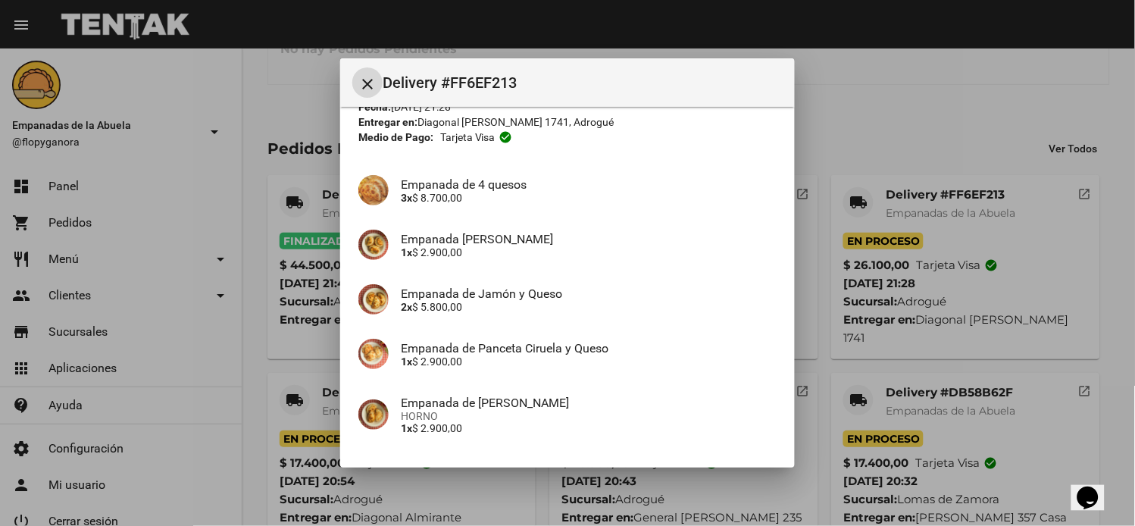
scroll to position [255, 0]
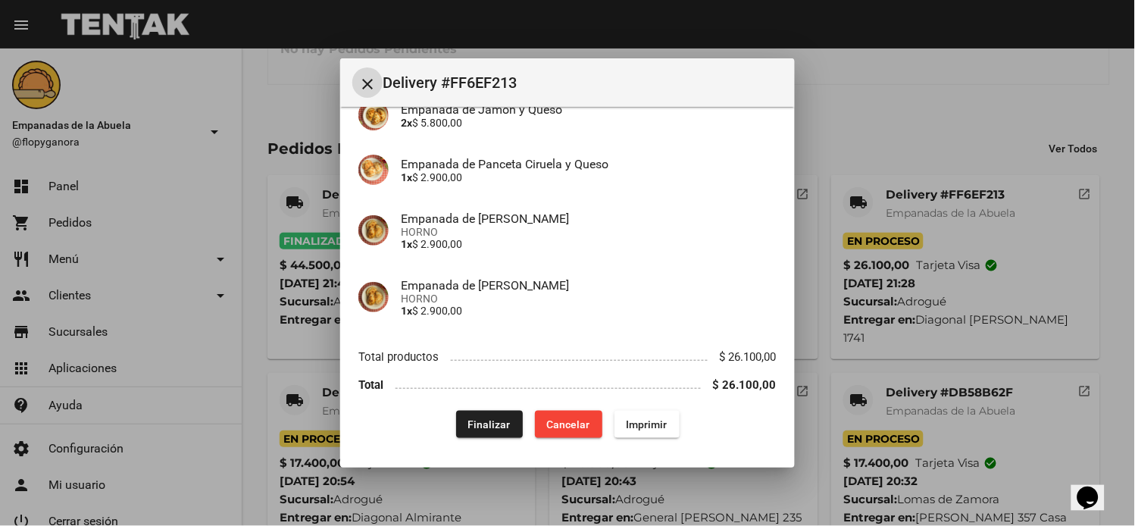
click at [498, 421] on span "Finalizar" at bounding box center [489, 424] width 42 height 12
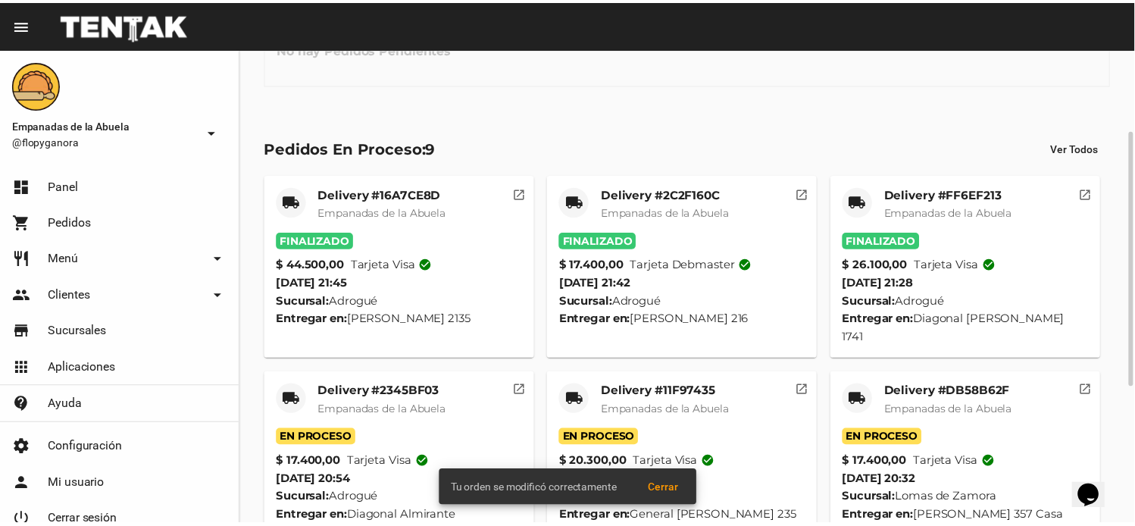
scroll to position [405, 0]
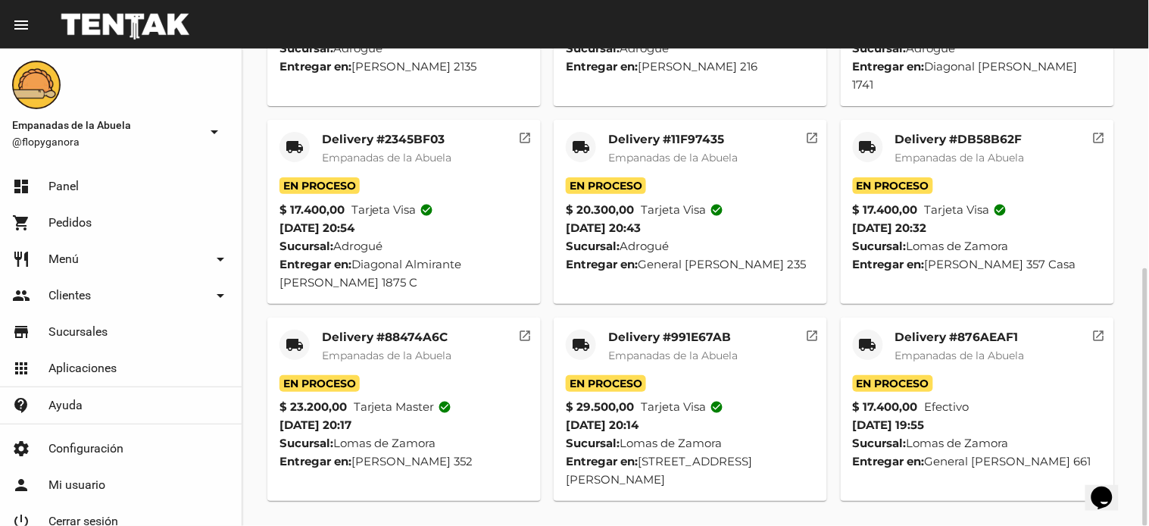
click at [669, 139] on mat-card-title "Delivery #11F97435" at bounding box center [673, 139] width 130 height 15
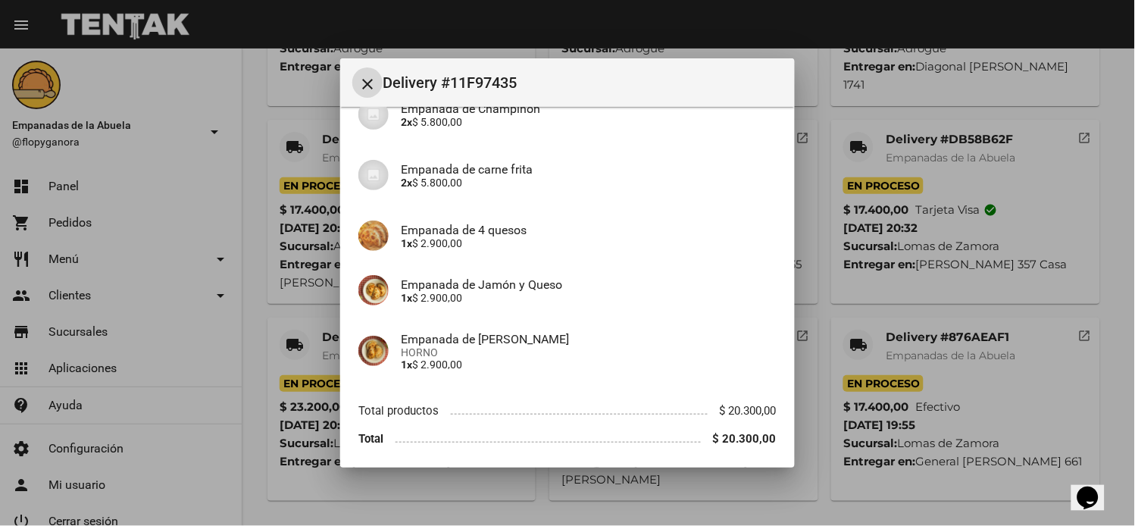
scroll to position [201, 0]
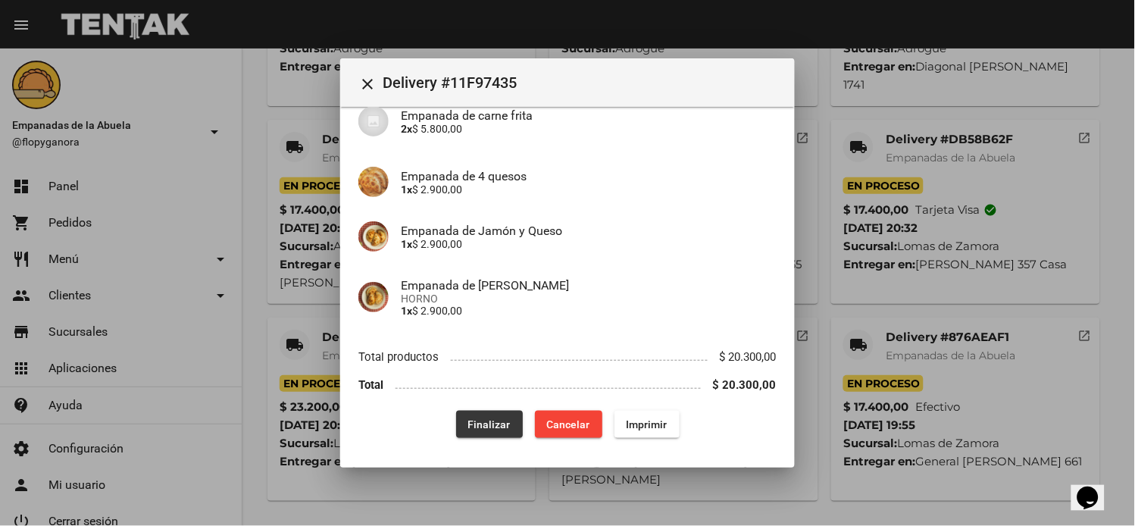
click at [488, 424] on span "Finalizar" at bounding box center [489, 424] width 42 height 12
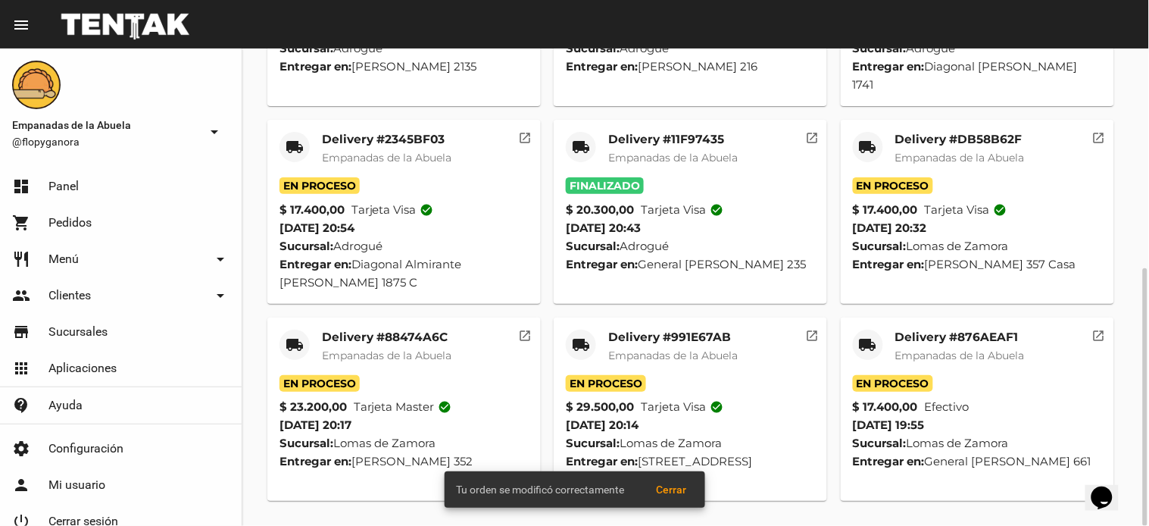
click at [381, 146] on mat-card-title "Delivery #2345BF03" at bounding box center [387, 139] width 130 height 15
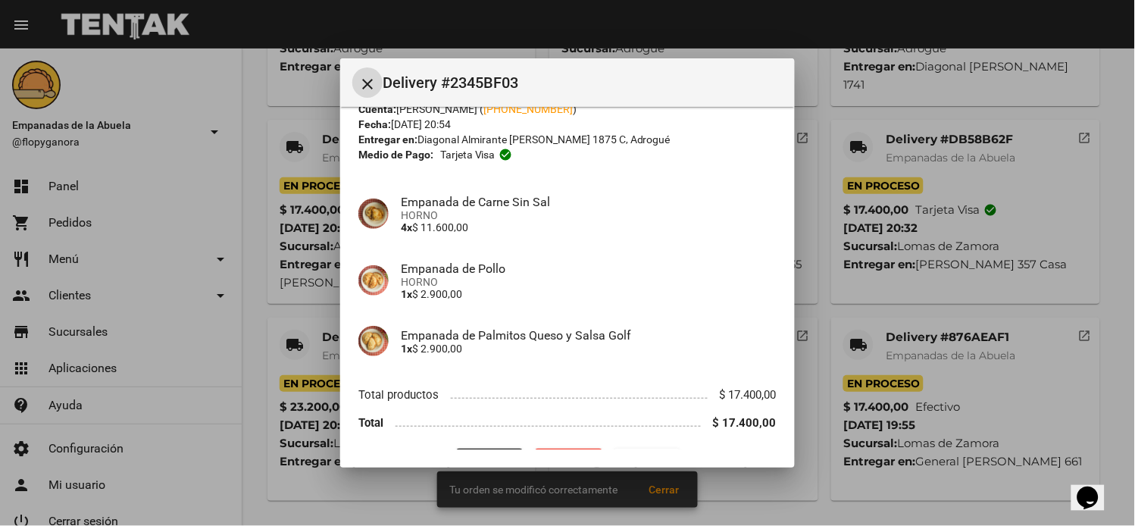
scroll to position [92, 0]
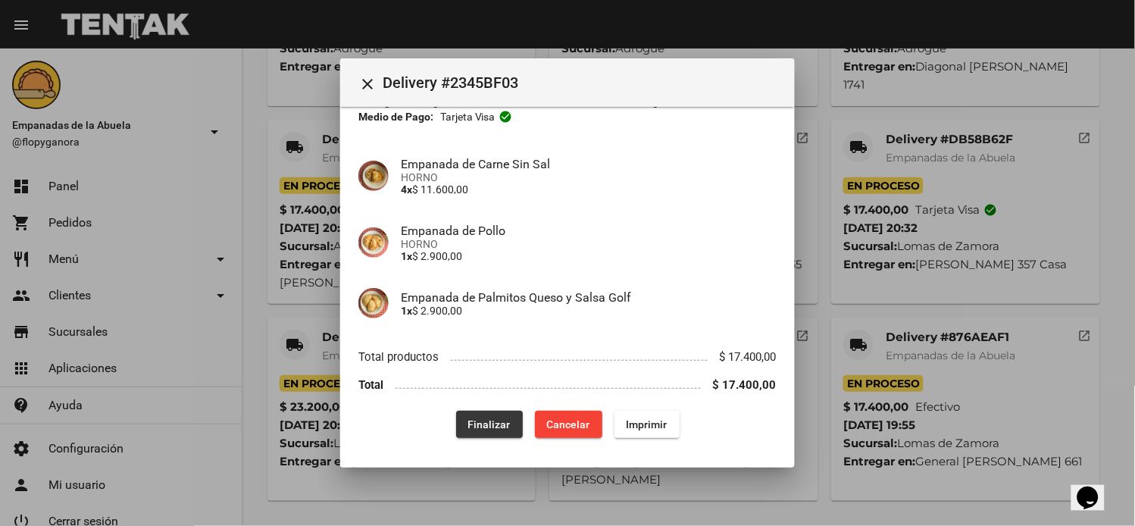
click at [464, 430] on button "Finalizar" at bounding box center [489, 424] width 67 height 27
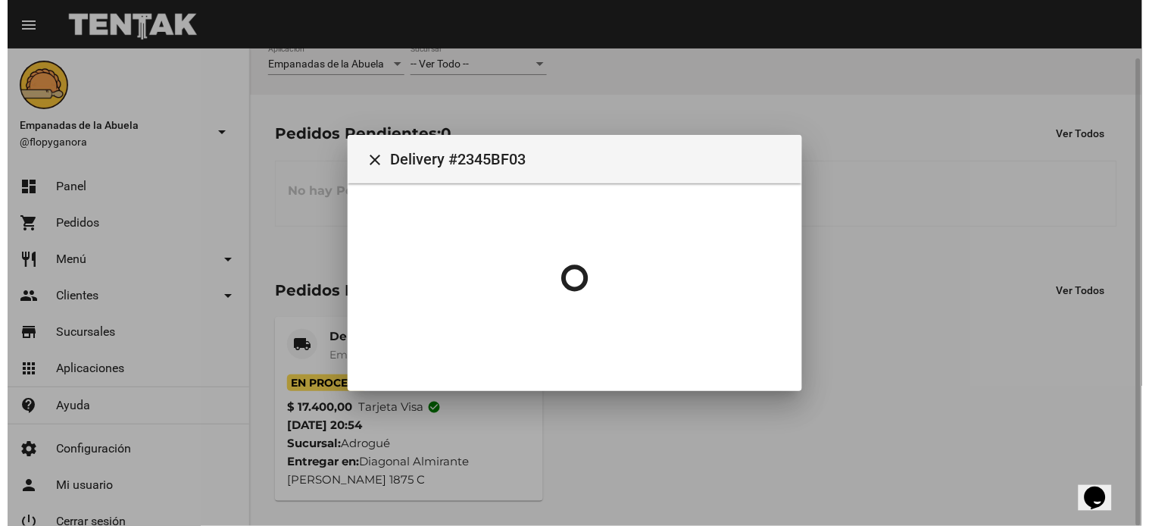
scroll to position [10, 0]
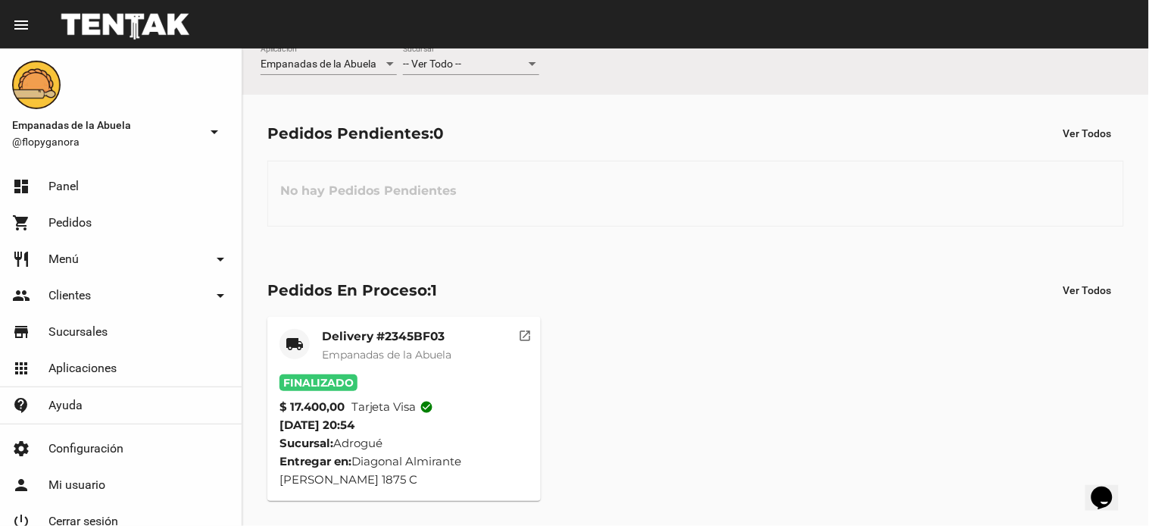
click at [671, 496] on div "local_shipping Delivery #2345BF03 Empanadas de la Abuela Finalizado $ 17.400,00…" at bounding box center [696, 409] width 870 height 198
click at [122, 189] on link "dashboard Panel" at bounding box center [121, 186] width 242 height 36
click at [465, 46] on mat-toolbar "menu Resumen" at bounding box center [574, 24] width 1149 height 48
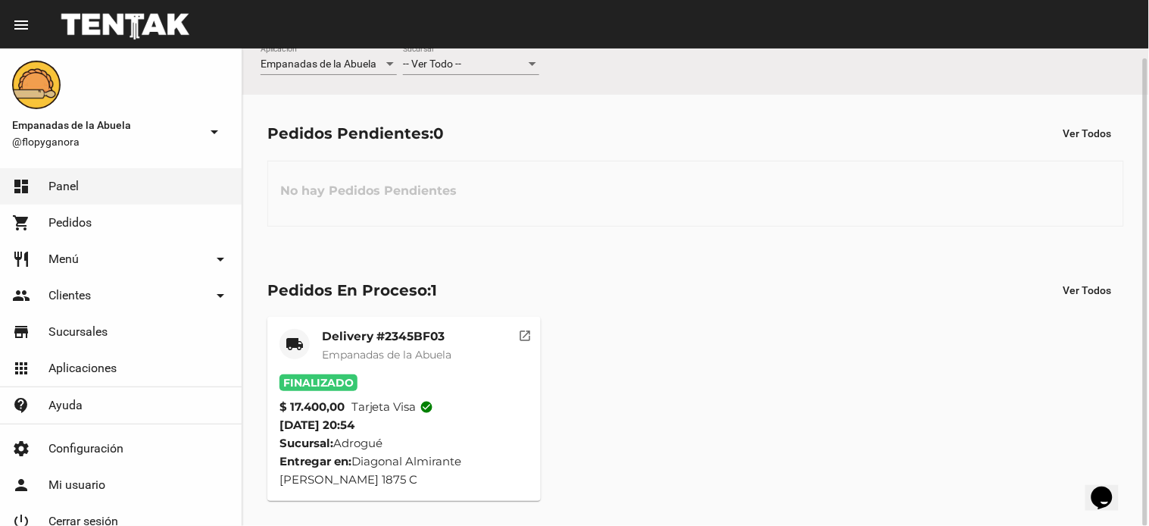
click at [466, 58] on div "-- Ver Todo --" at bounding box center [464, 64] width 123 height 12
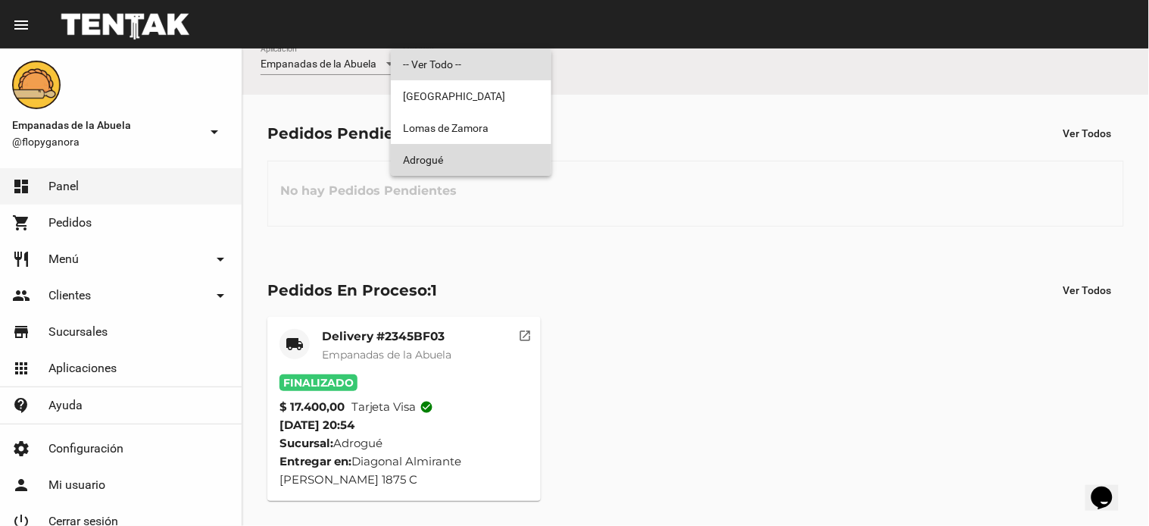
click at [500, 163] on span "Adrogué" at bounding box center [471, 160] width 136 height 32
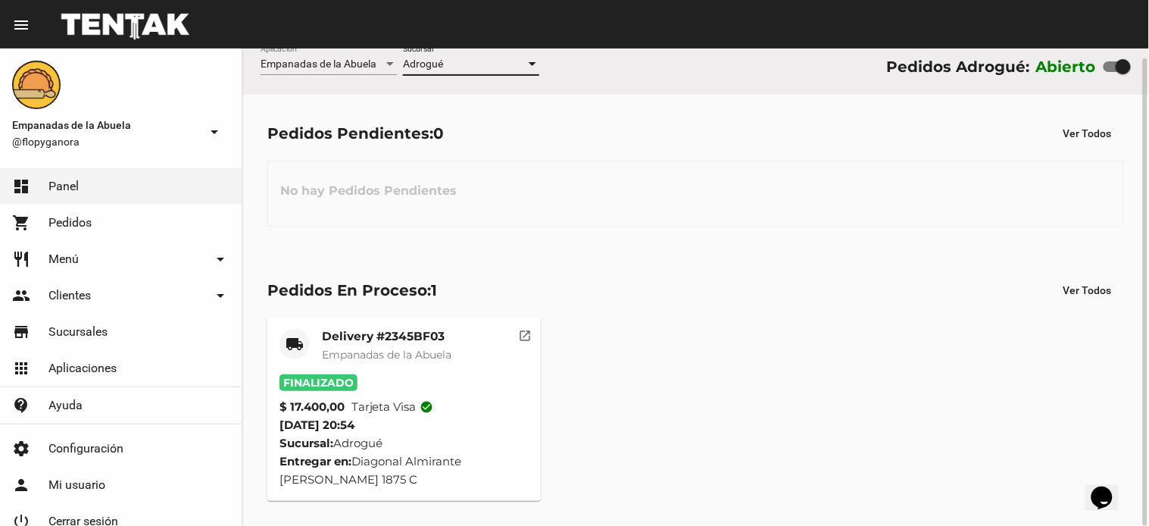
scroll to position [0, 0]
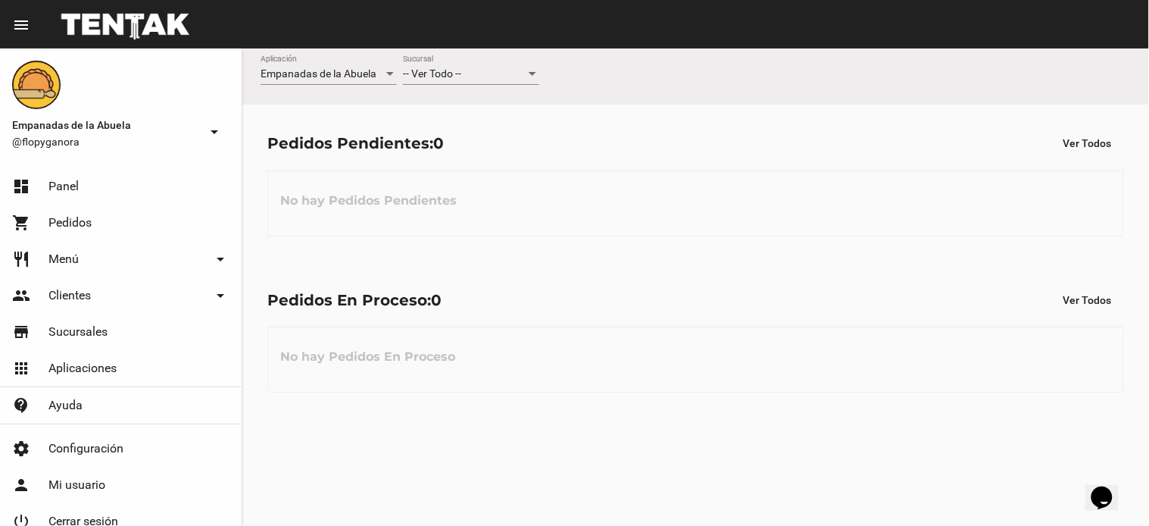
click at [427, 66] on div "-- Ver Todo -- Sucursal" at bounding box center [471, 70] width 136 height 30
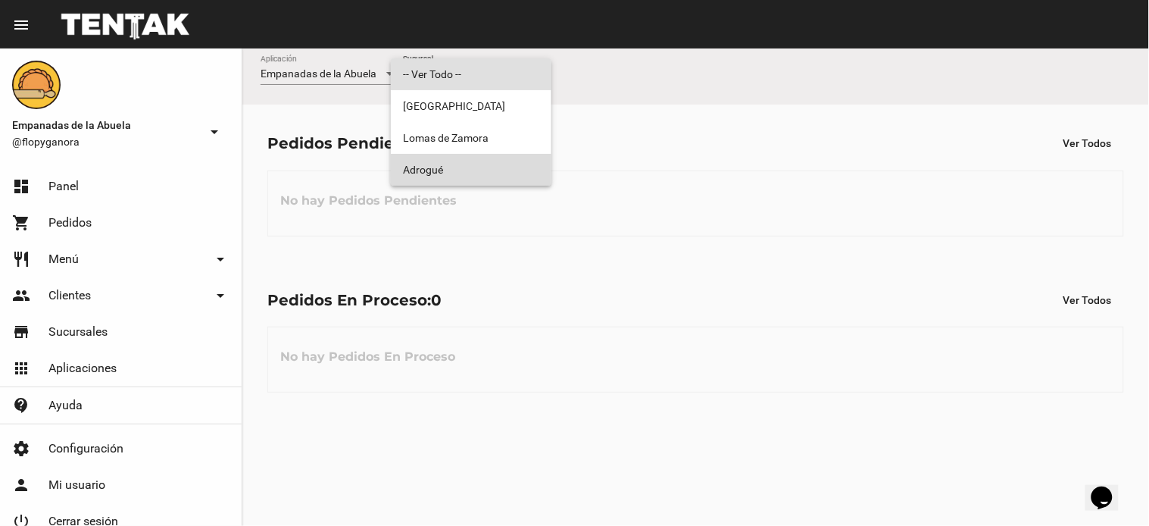
click at [451, 169] on span "Adrogué" at bounding box center [471, 170] width 136 height 32
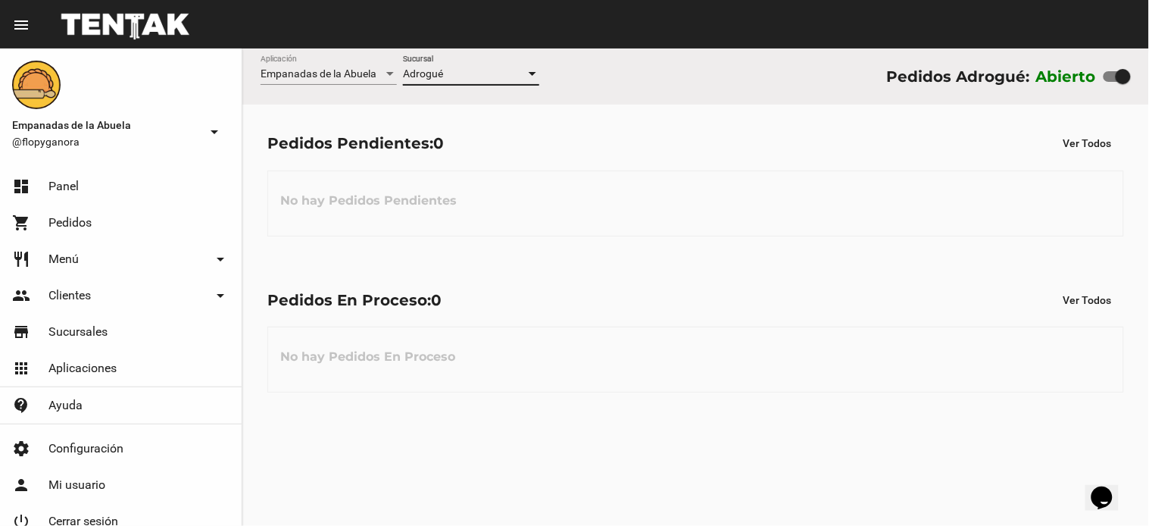
click at [467, 86] on div "Adrogué Sucursal" at bounding box center [471, 76] width 136 height 43
click at [467, 76] on div "Adrogué" at bounding box center [464, 74] width 123 height 12
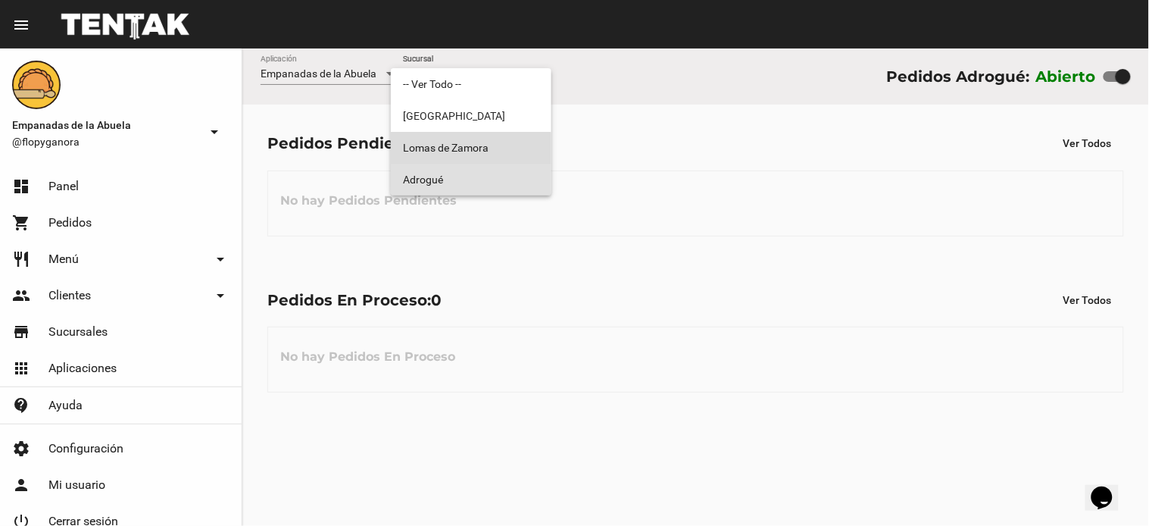
click at [453, 157] on span "Lomas de Zamora" at bounding box center [471, 148] width 136 height 32
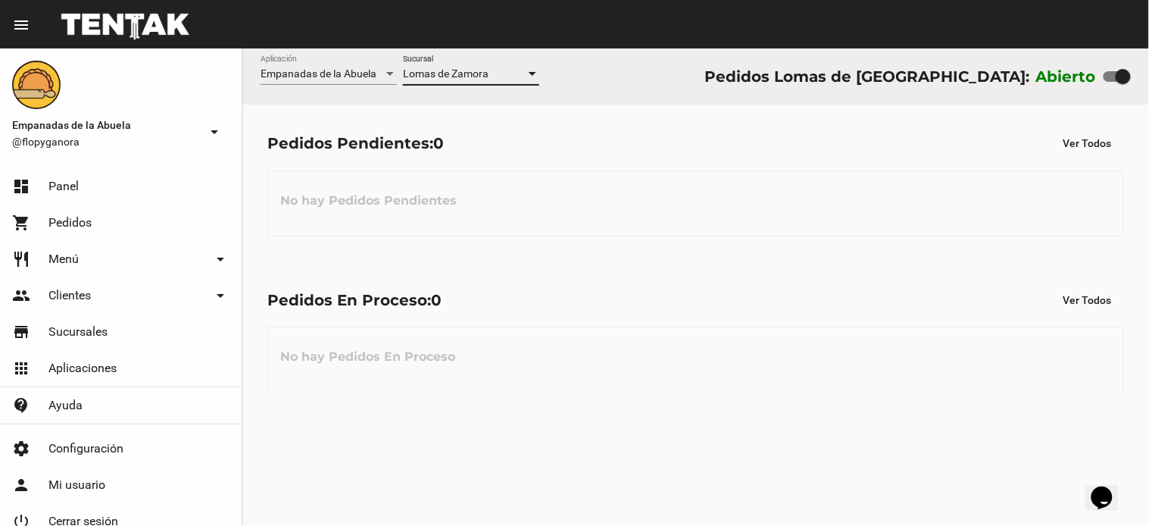
click at [467, 70] on span "Lomas de Zamora" at bounding box center [446, 73] width 86 height 12
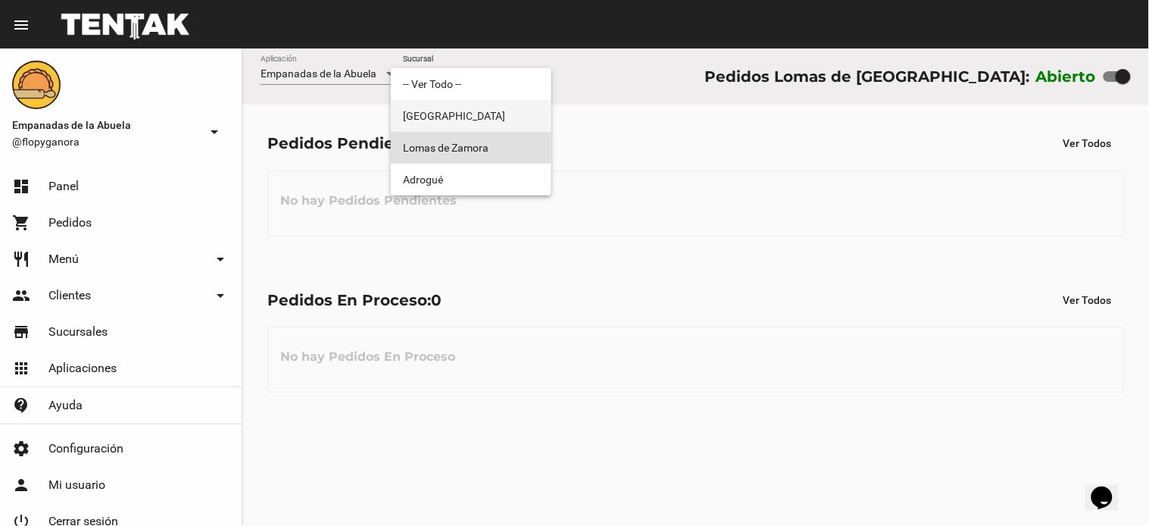
click at [463, 121] on span "[GEOGRAPHIC_DATA]" at bounding box center [471, 116] width 136 height 32
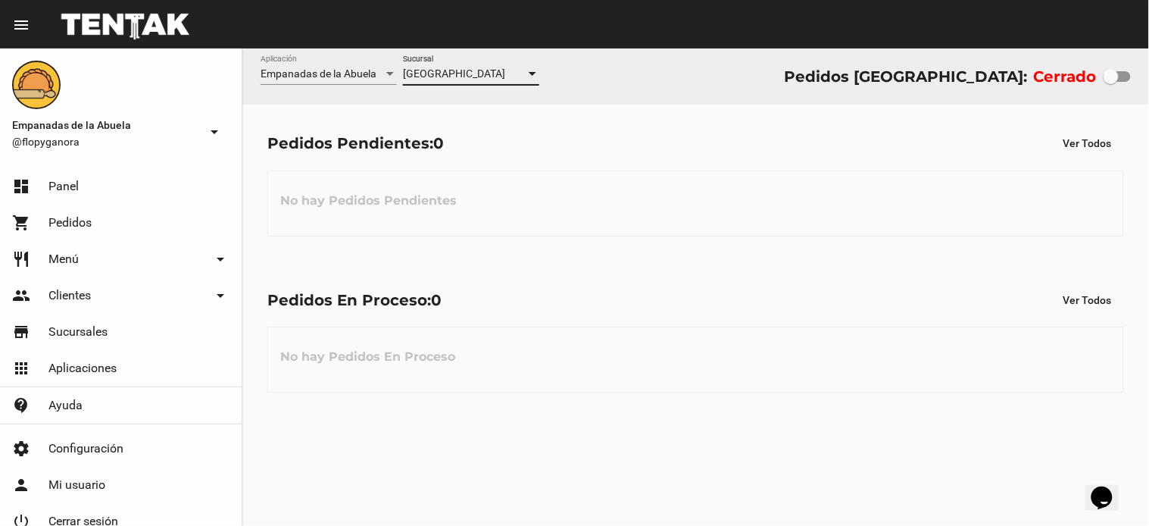
click at [470, 77] on span "[GEOGRAPHIC_DATA]" at bounding box center [454, 73] width 102 height 12
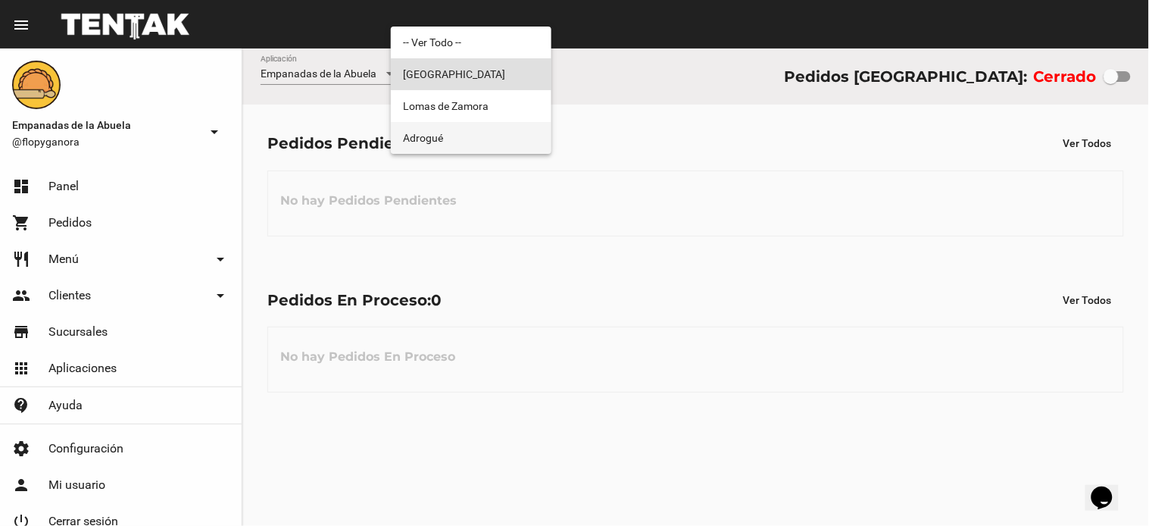
click at [459, 137] on span "Adrogué" at bounding box center [471, 138] width 136 height 32
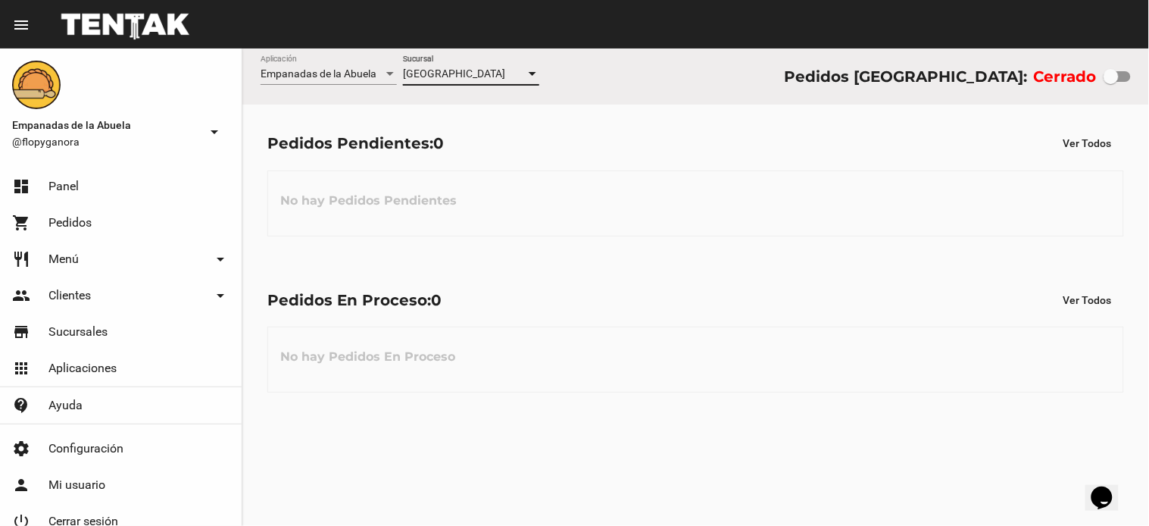
checkbox input "true"
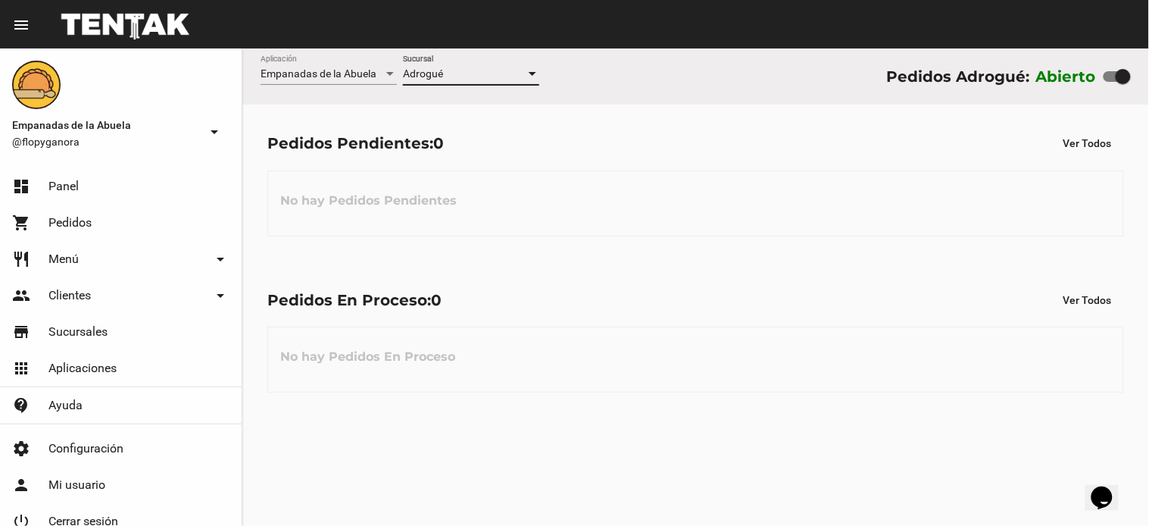
click at [631, 305] on div "Pedidos En Proceso: 0 Ver Todos" at bounding box center [695, 299] width 857 height 27
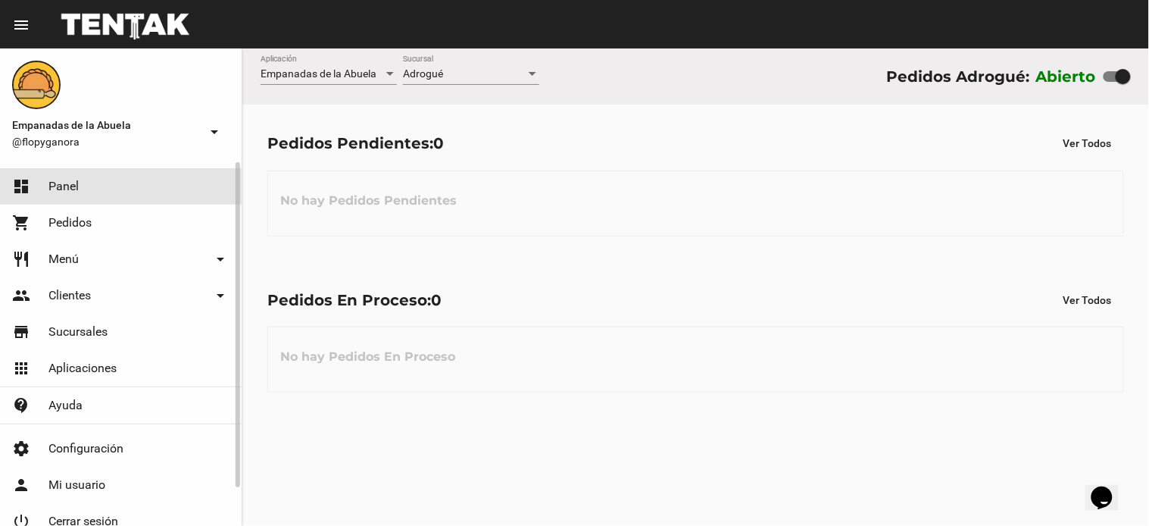
click at [26, 188] on mat-icon "dashboard" at bounding box center [21, 186] width 18 height 18
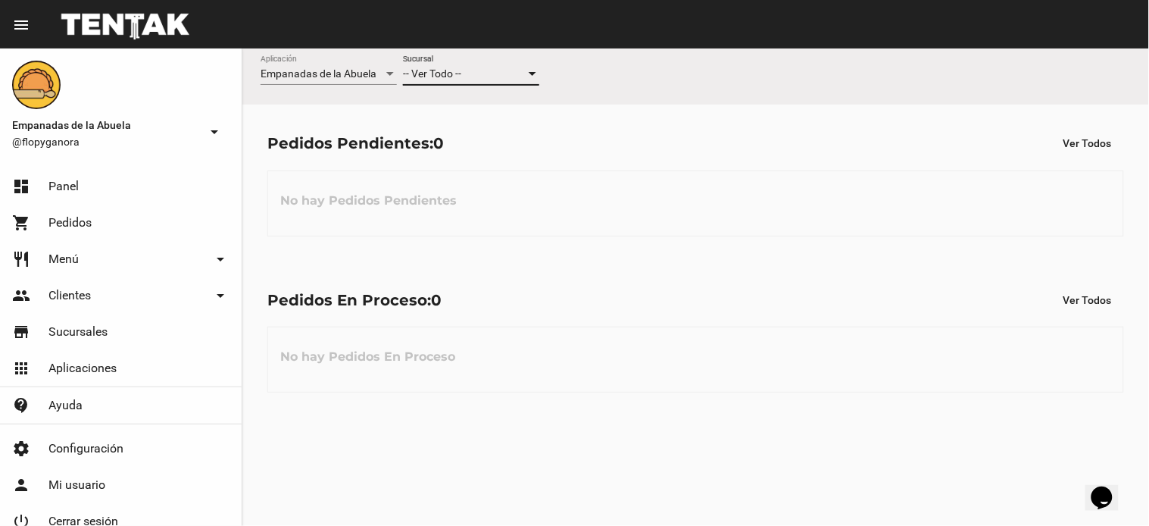
click at [479, 70] on div "-- Ver Todo --" at bounding box center [464, 74] width 123 height 12
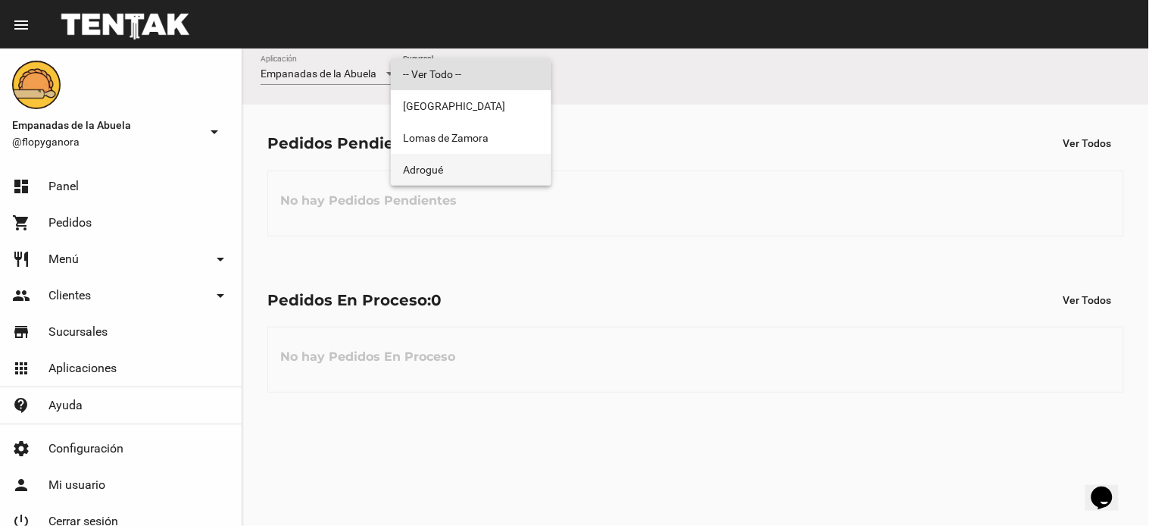
click at [473, 172] on span "Adrogué" at bounding box center [471, 170] width 136 height 32
